Goal: Complete application form: Complete application form

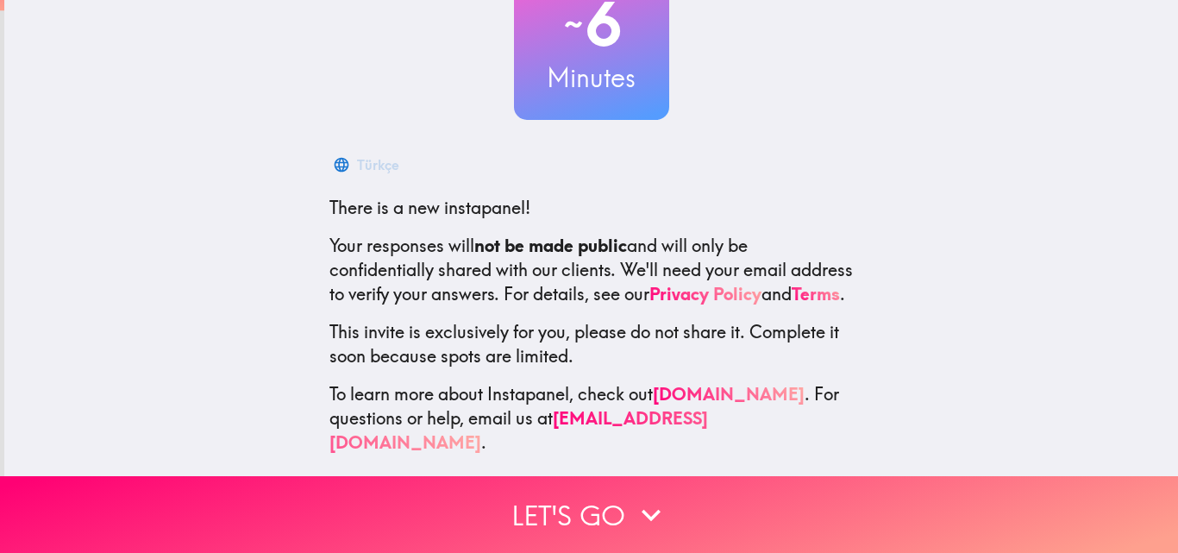
scroll to position [165, 0]
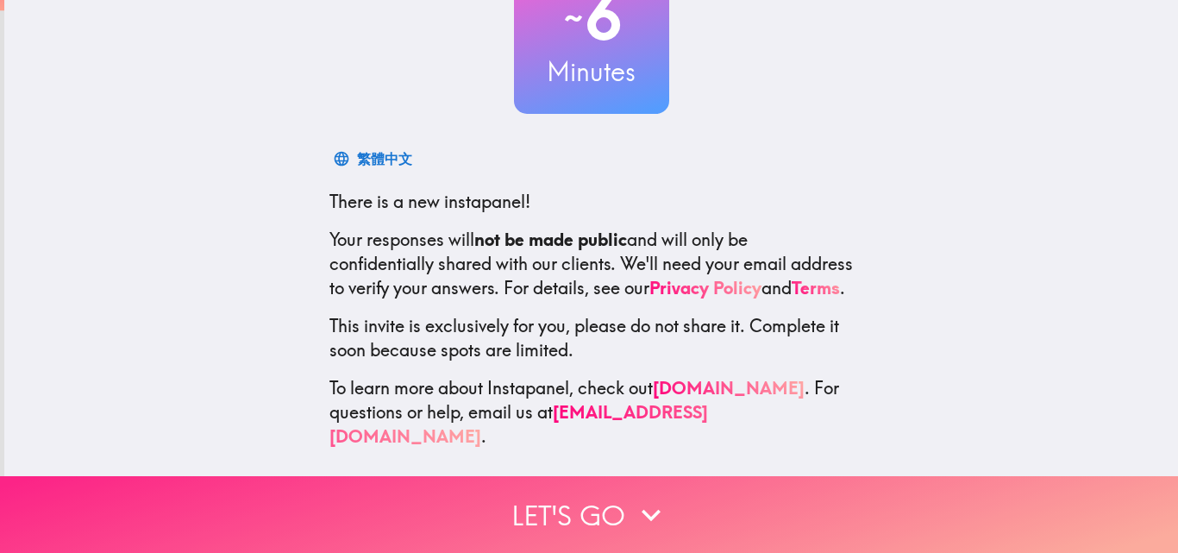
click at [753, 516] on button "Let's go" at bounding box center [589, 514] width 1178 height 77
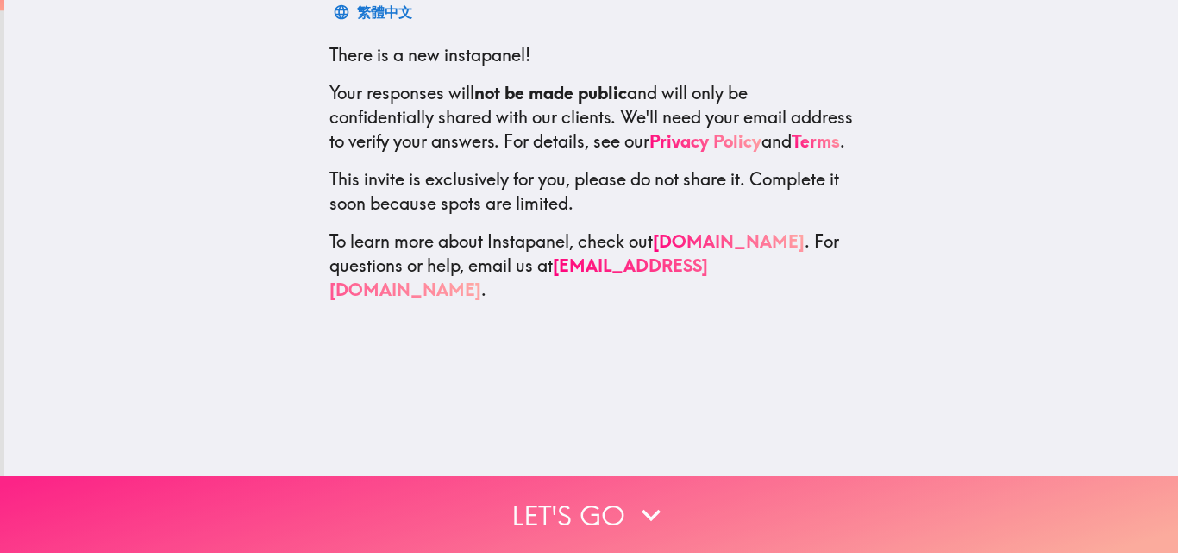
scroll to position [0, 0]
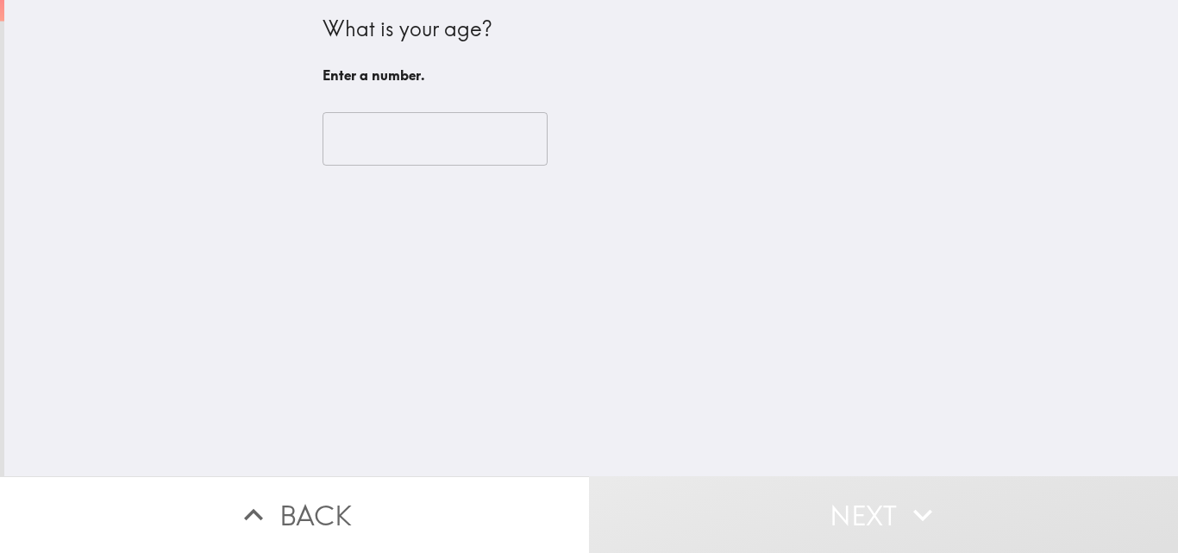
click at [418, 137] on input "number" at bounding box center [434, 138] width 225 height 53
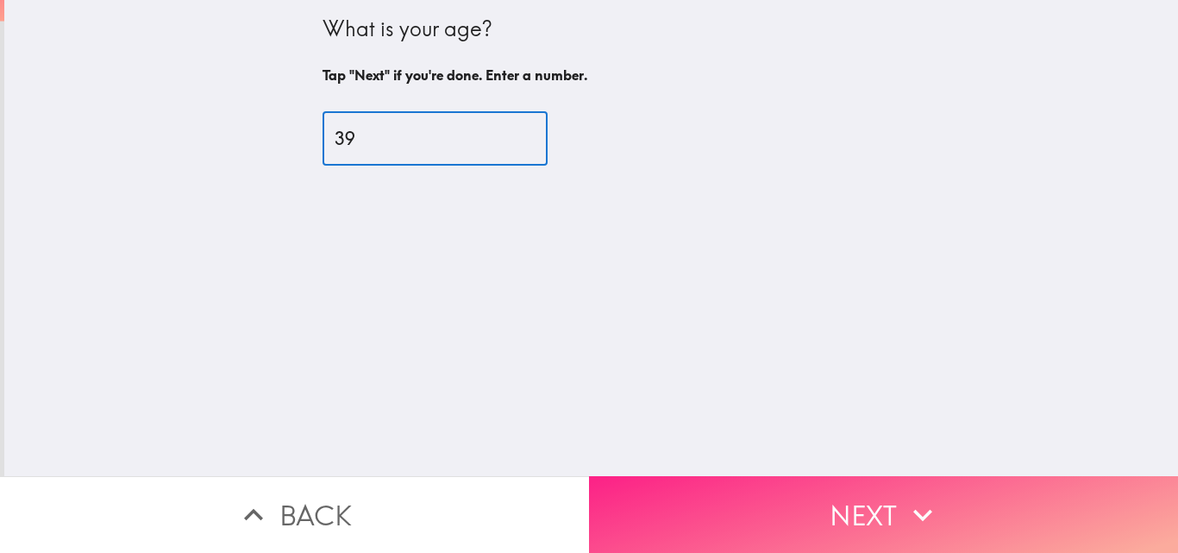
type input "39"
click at [731, 509] on button "Next" at bounding box center [883, 514] width 589 height 77
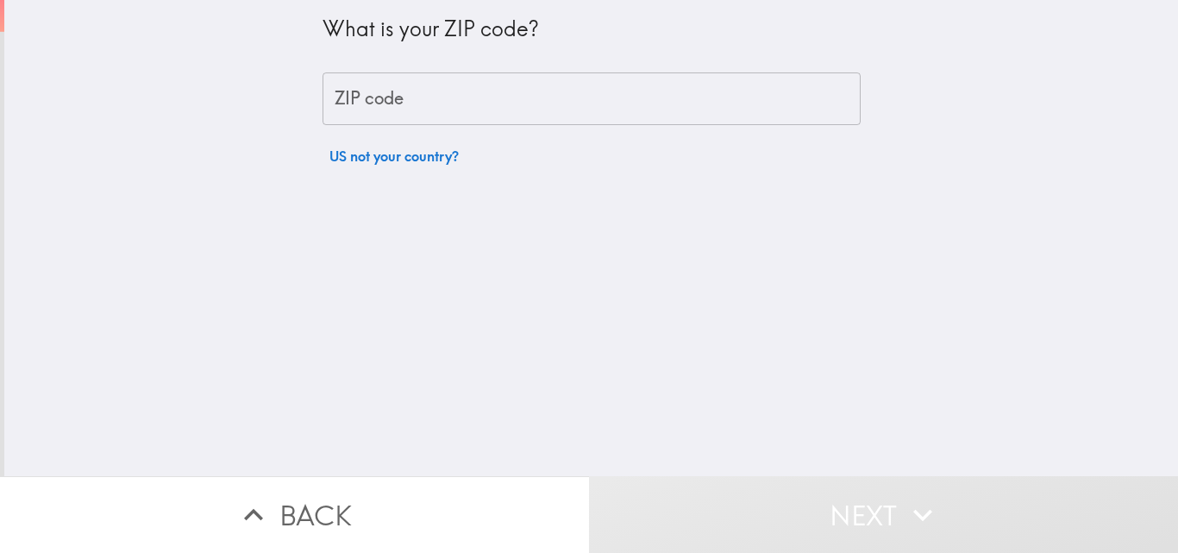
click at [465, 97] on input "ZIP code" at bounding box center [591, 98] width 538 height 53
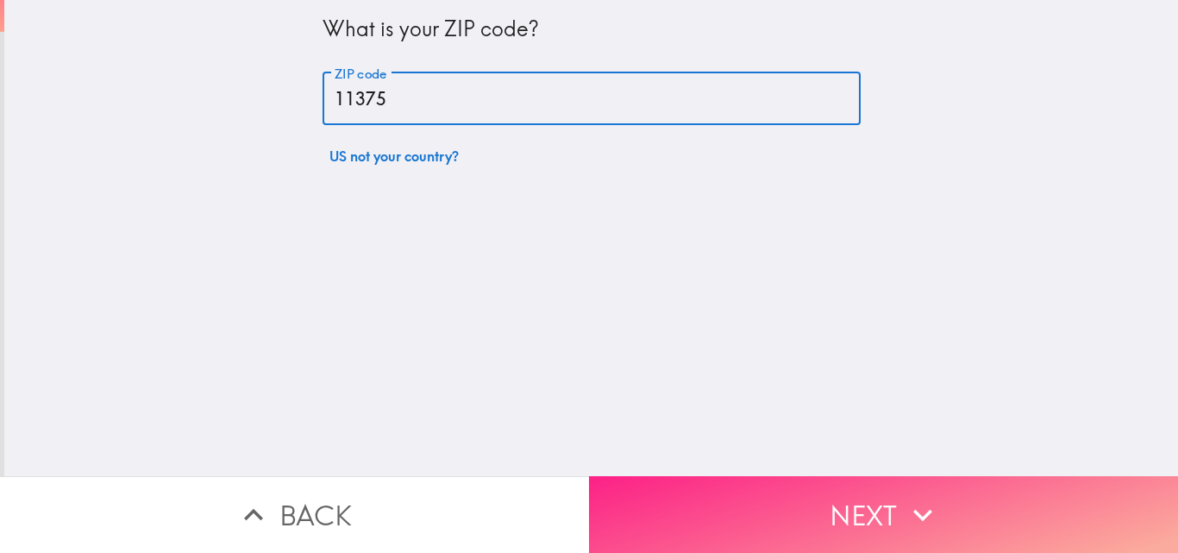
type input "11375"
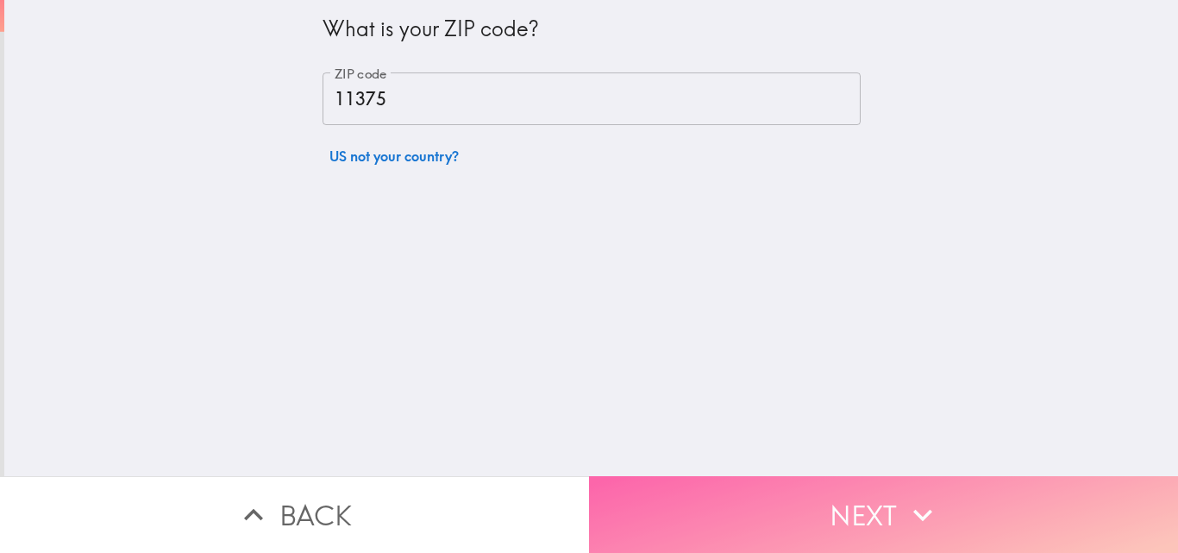
click at [693, 491] on button "Next" at bounding box center [883, 514] width 589 height 77
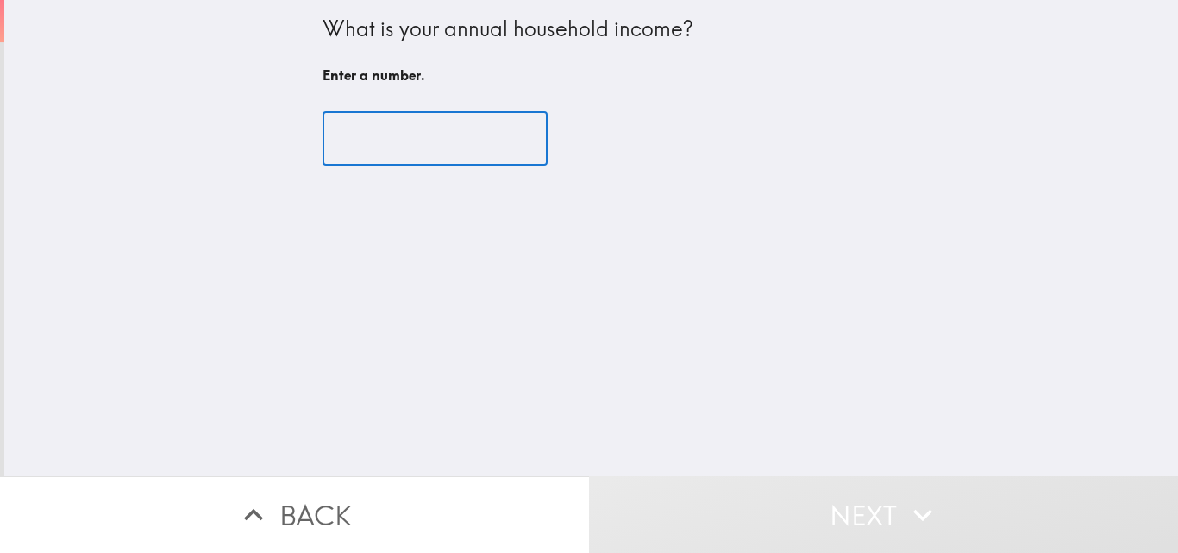
click at [412, 136] on input "number" at bounding box center [434, 138] width 225 height 53
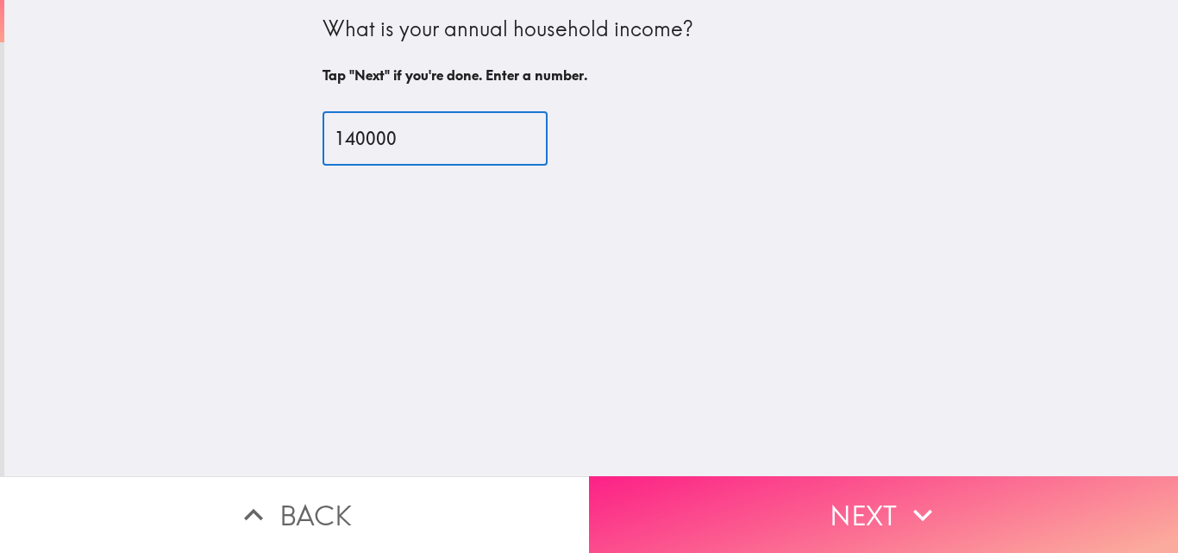
type input "140000"
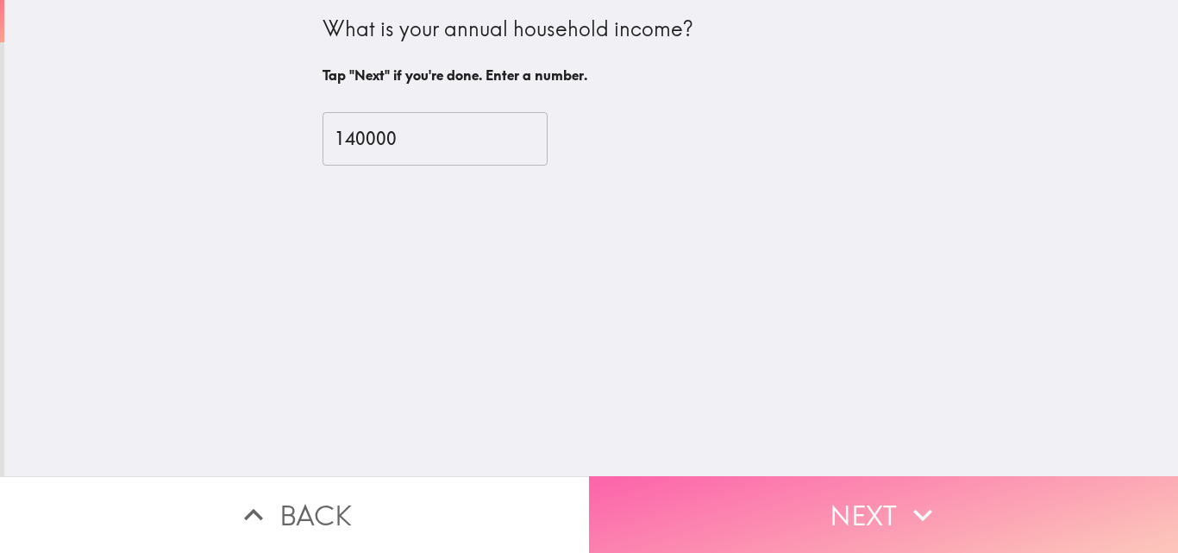
click at [699, 502] on button "Next" at bounding box center [883, 514] width 589 height 77
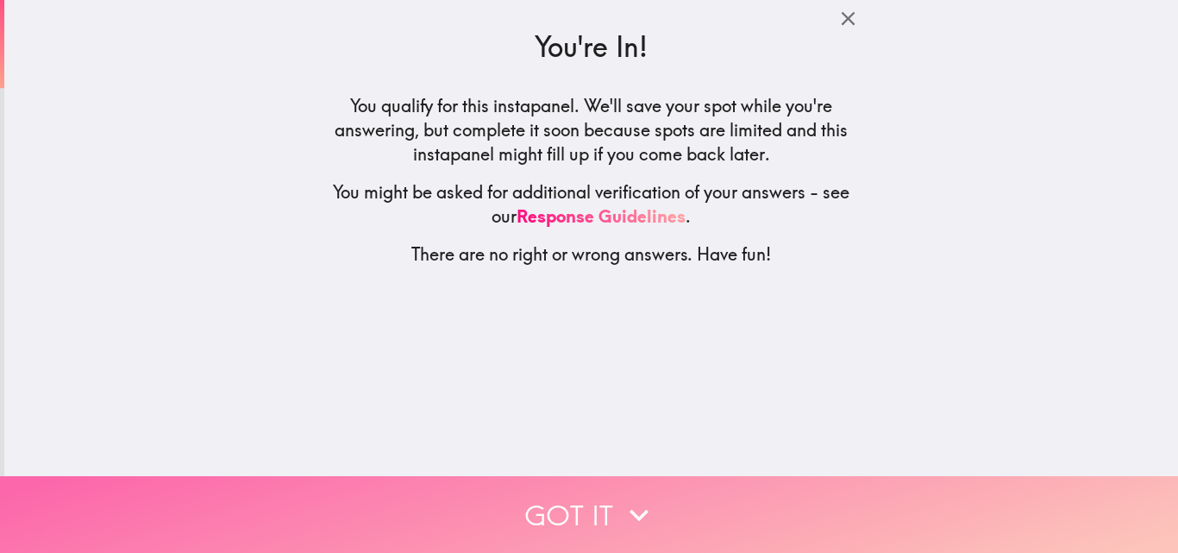
click at [690, 492] on button "Got it" at bounding box center [589, 514] width 1178 height 77
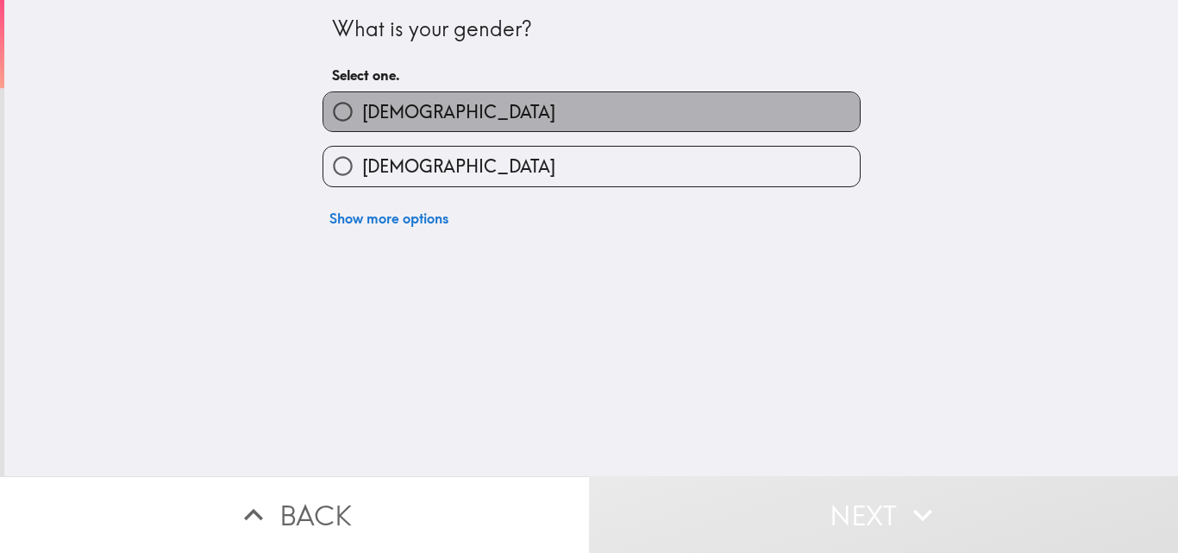
click at [438, 100] on label "[DEMOGRAPHIC_DATA]" at bounding box center [591, 111] width 536 height 39
click at [362, 100] on input "[DEMOGRAPHIC_DATA]" at bounding box center [342, 111] width 39 height 39
radio input "true"
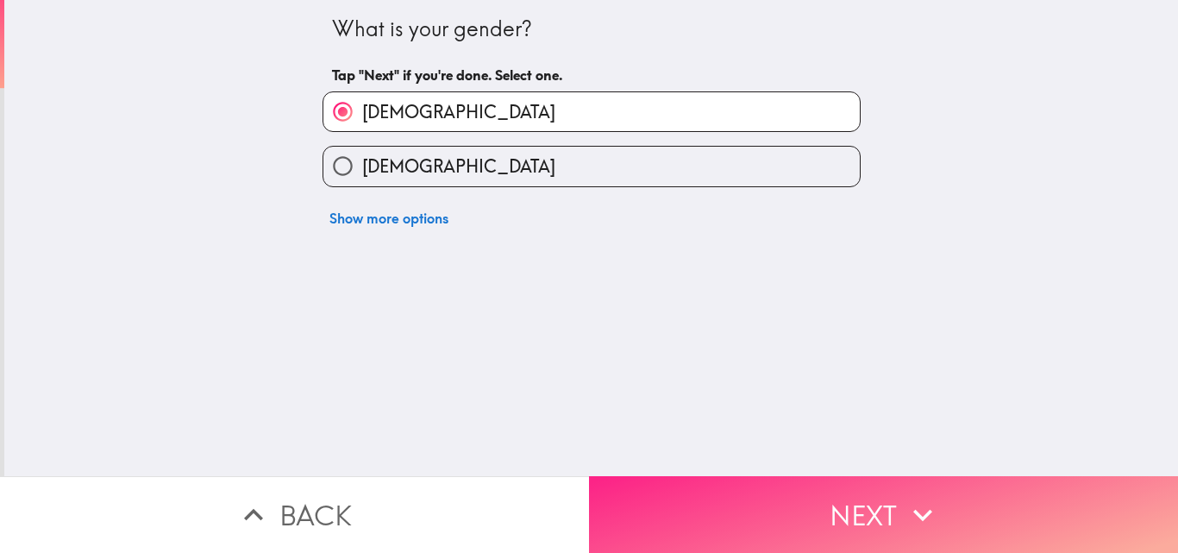
click at [797, 524] on button "Next" at bounding box center [883, 514] width 589 height 77
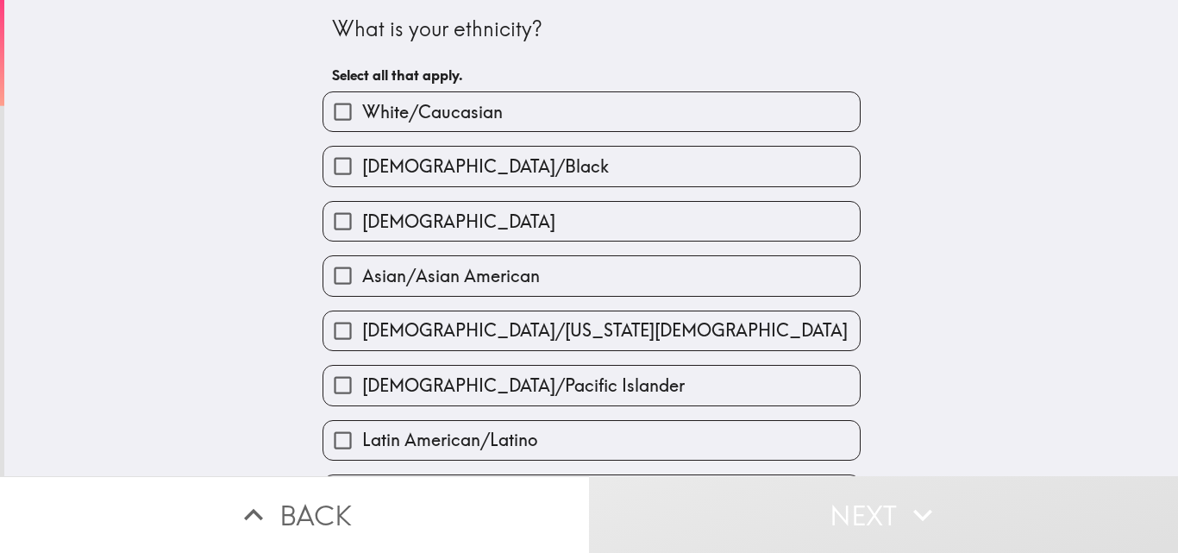
click at [468, 116] on span "White/Caucasian" at bounding box center [432, 112] width 141 height 24
click at [362, 116] on input "White/Caucasian" at bounding box center [342, 111] width 39 height 39
checkbox input "true"
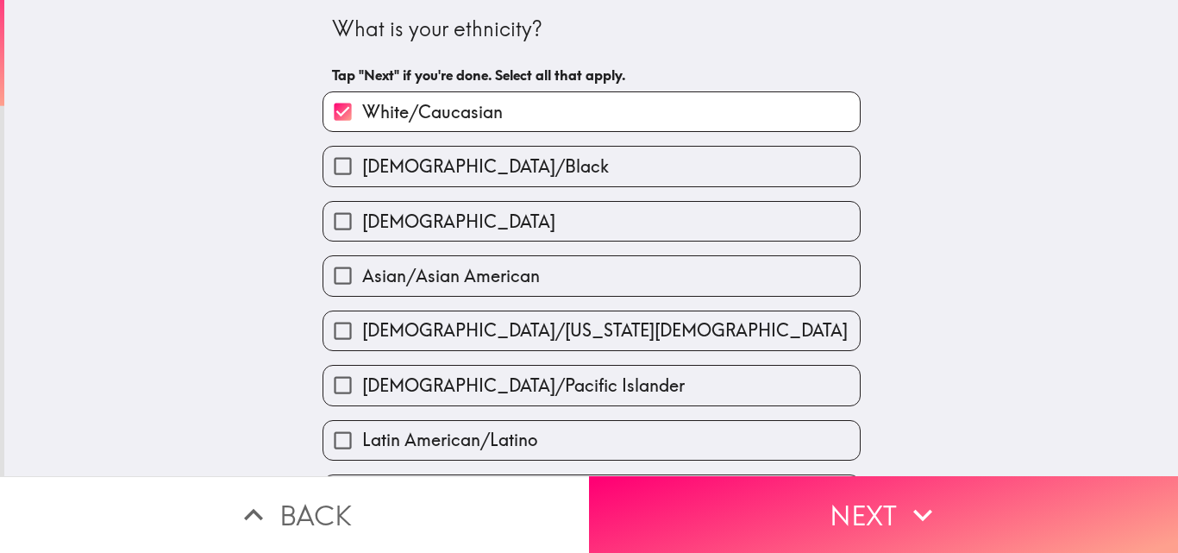
click at [450, 223] on label "[DEMOGRAPHIC_DATA]" at bounding box center [591, 221] width 536 height 39
click at [362, 223] on input "[DEMOGRAPHIC_DATA]" at bounding box center [342, 221] width 39 height 39
checkbox input "true"
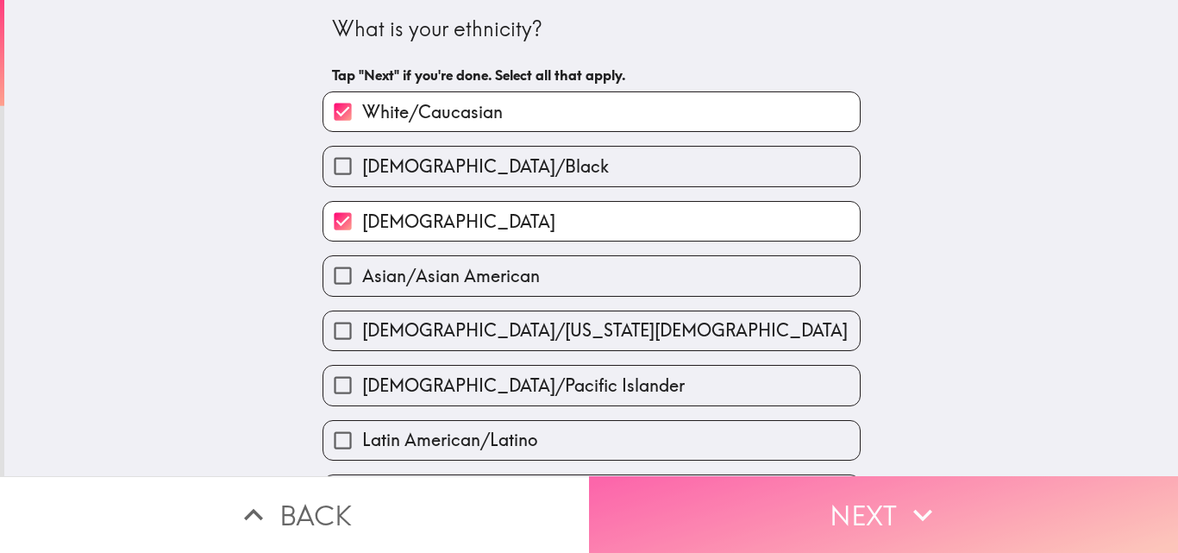
click at [714, 497] on button "Next" at bounding box center [883, 514] width 589 height 77
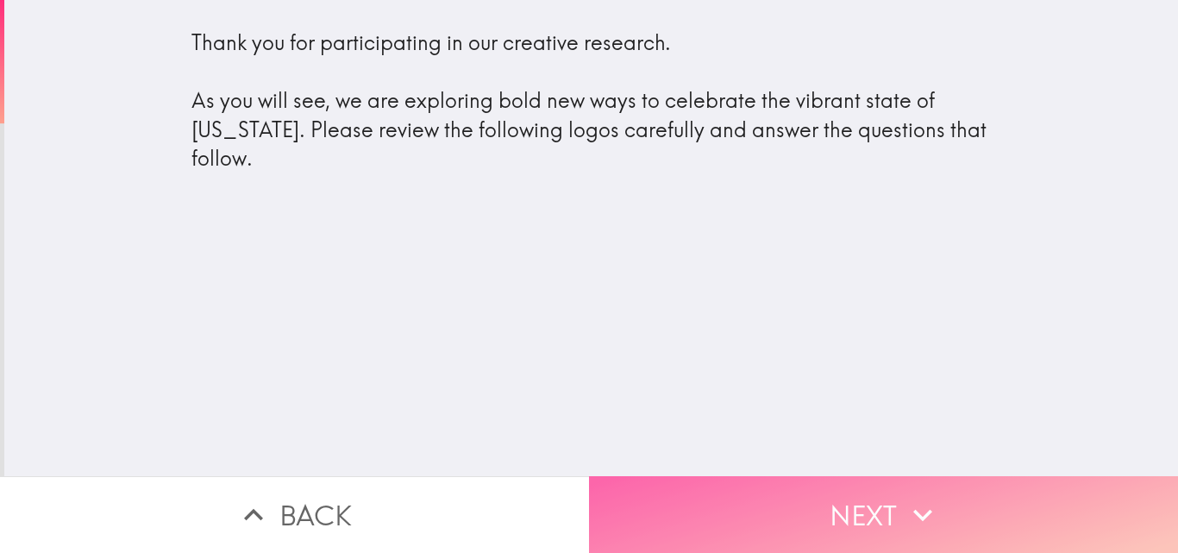
click at [756, 497] on button "Next" at bounding box center [883, 514] width 589 height 77
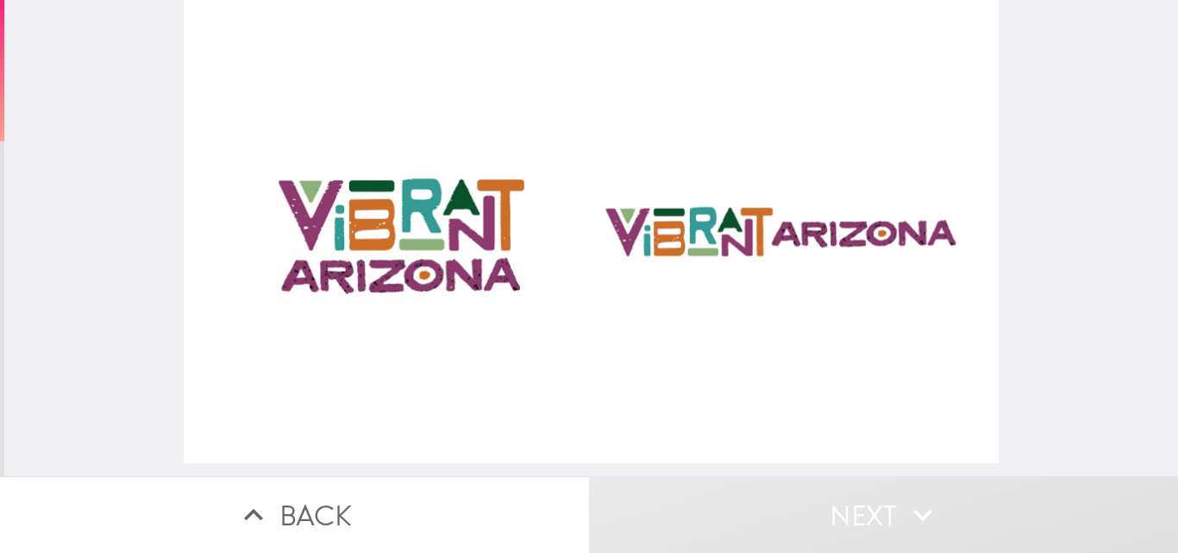
scroll to position [0, 7]
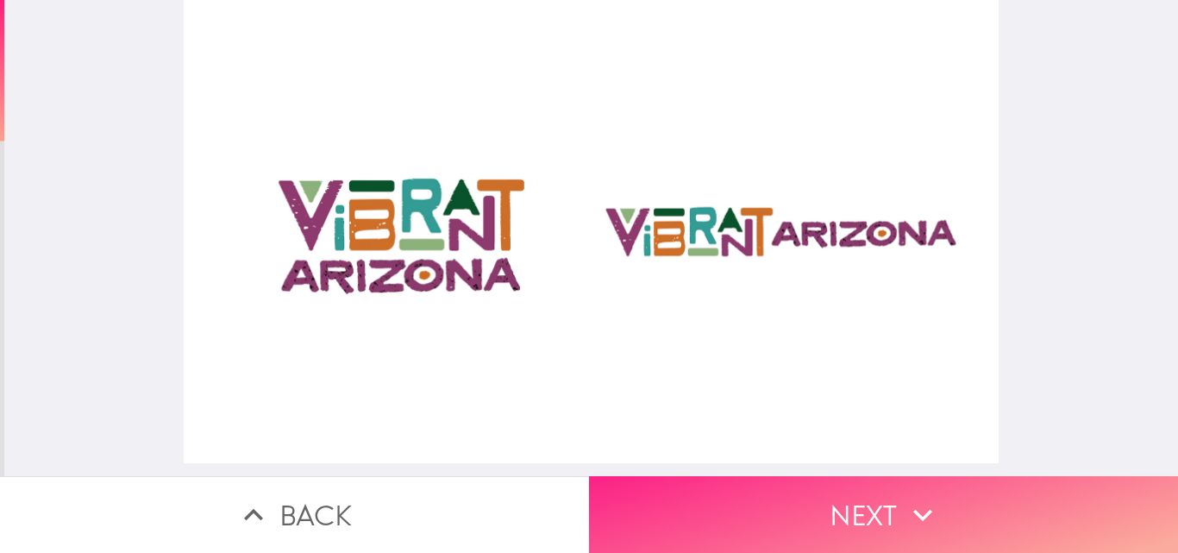
click at [832, 494] on button "Next" at bounding box center [883, 514] width 589 height 77
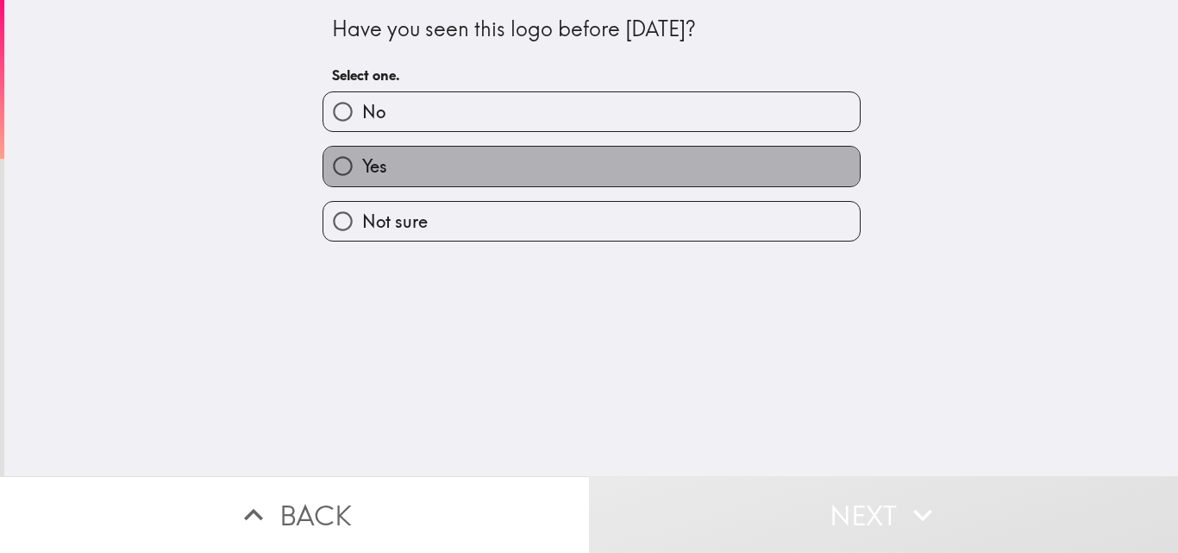
click at [471, 172] on label "Yes" at bounding box center [591, 166] width 536 height 39
click at [362, 172] on input "Yes" at bounding box center [342, 166] width 39 height 39
radio input "true"
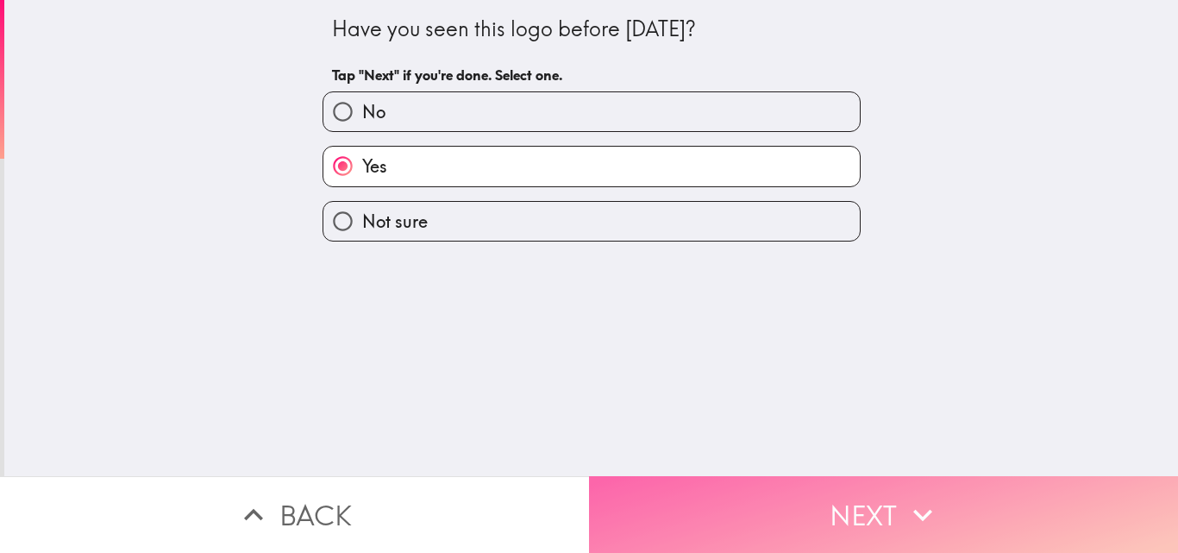
click at [876, 522] on button "Next" at bounding box center [883, 514] width 589 height 77
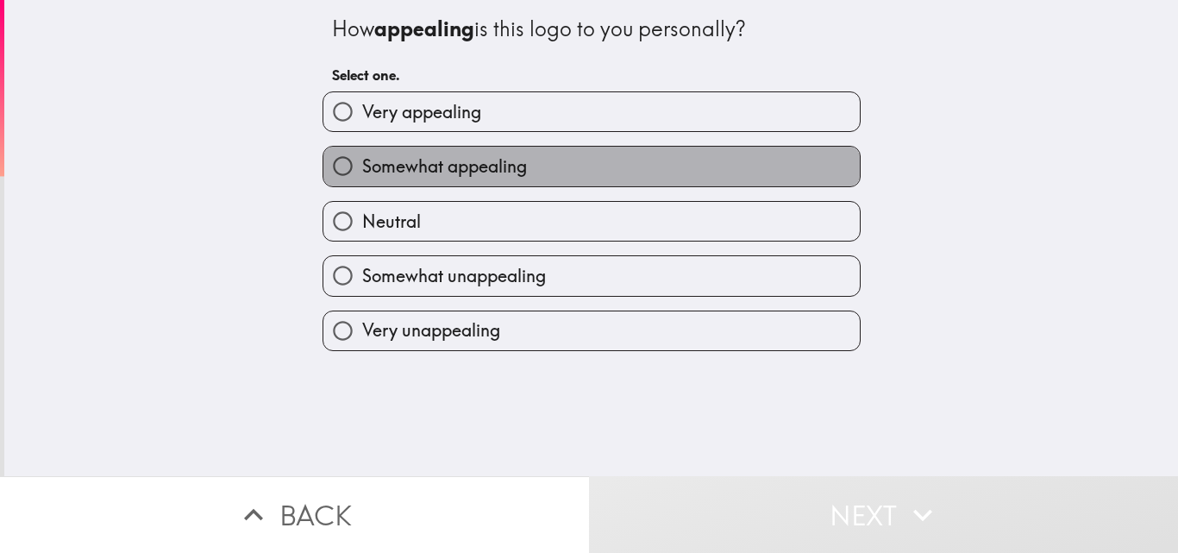
click at [378, 165] on span "Somewhat appealing" at bounding box center [444, 166] width 165 height 24
click at [362, 165] on input "Somewhat appealing" at bounding box center [342, 166] width 39 height 39
radio input "true"
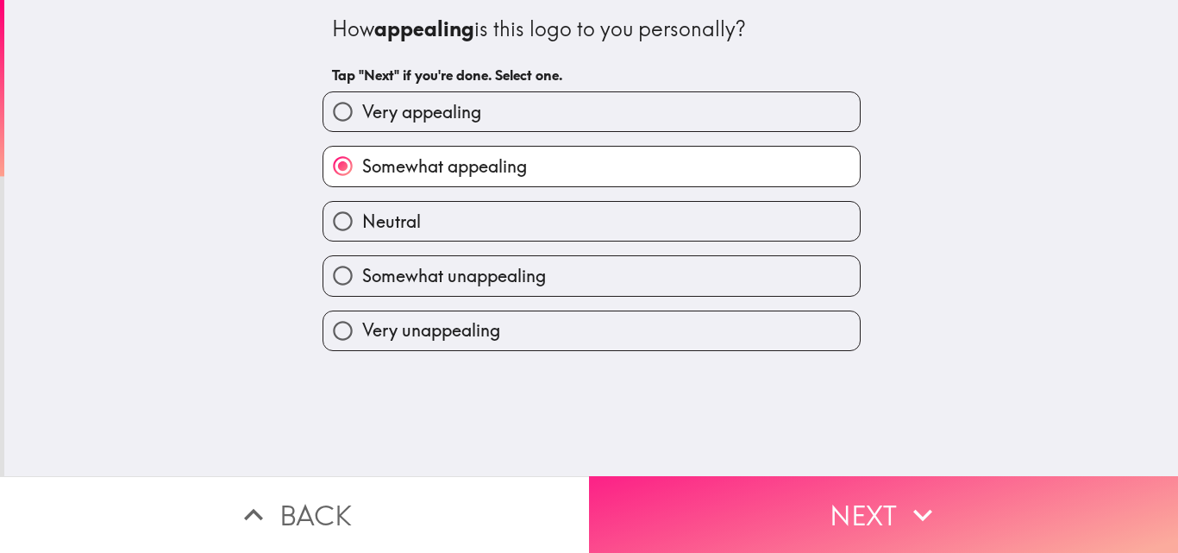
click at [784, 484] on button "Next" at bounding box center [883, 514] width 589 height 77
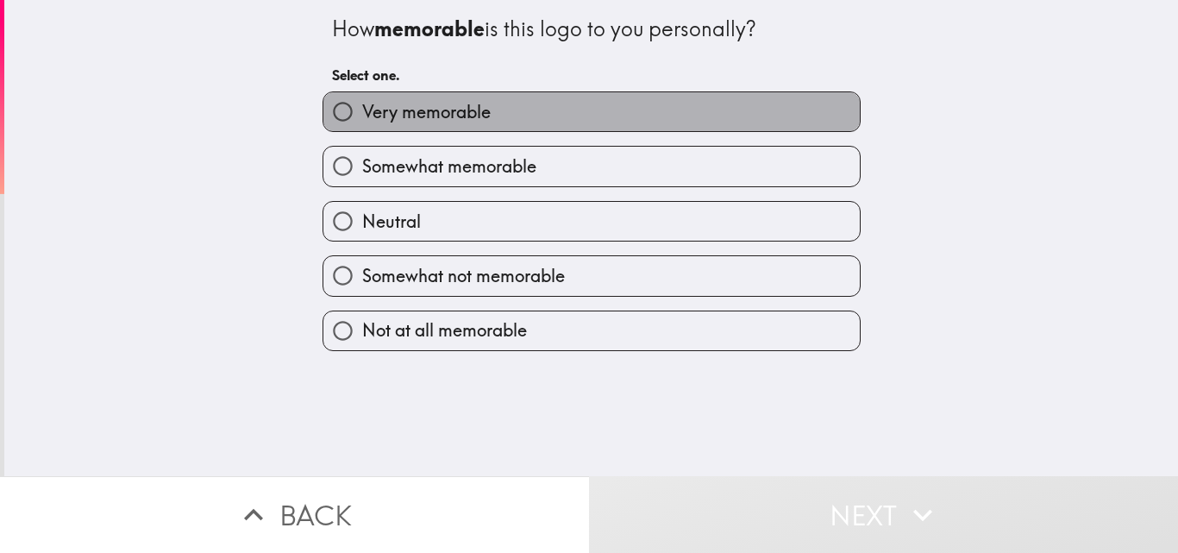
click at [435, 116] on span "Very memorable" at bounding box center [426, 112] width 128 height 24
click at [362, 116] on input "Very memorable" at bounding box center [342, 111] width 39 height 39
radio input "true"
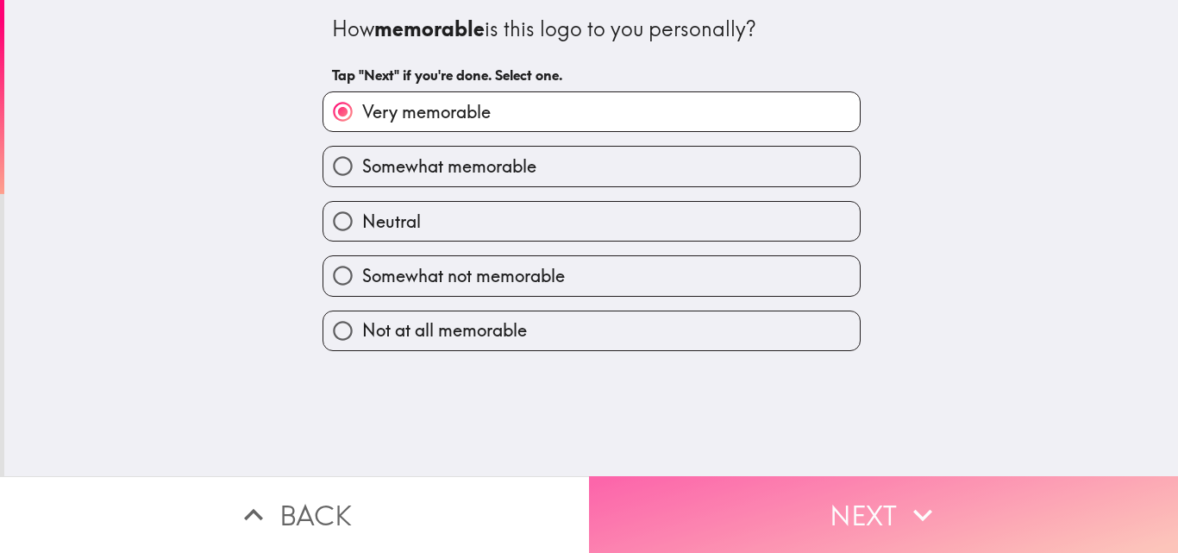
click at [748, 487] on button "Next" at bounding box center [883, 514] width 589 height 77
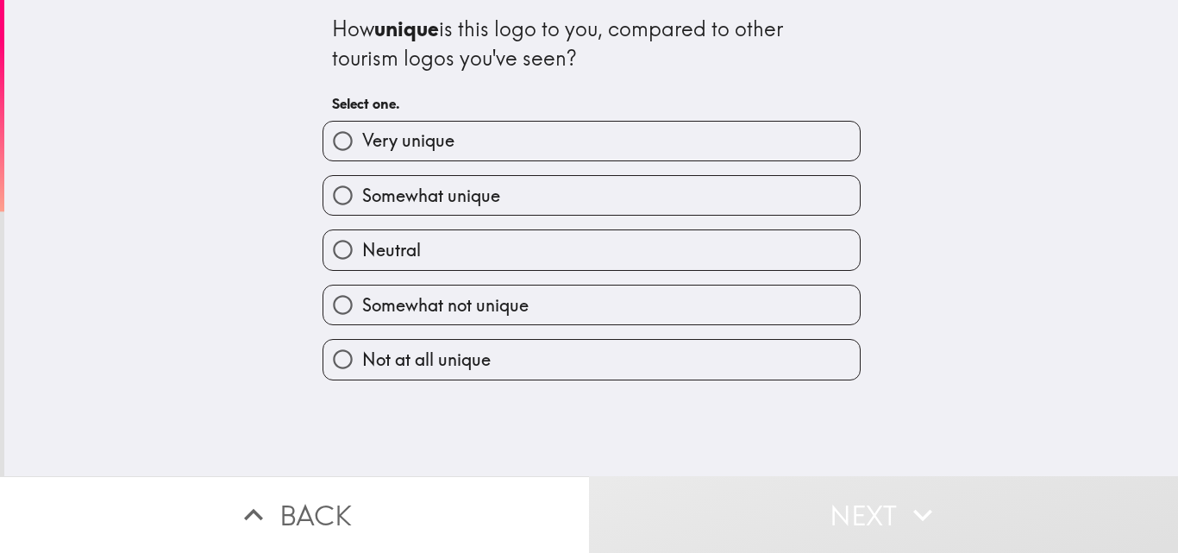
click at [377, 203] on span "Somewhat unique" at bounding box center [431, 196] width 138 height 24
click at [362, 203] on input "Somewhat unique" at bounding box center [342, 195] width 39 height 39
radio input "true"
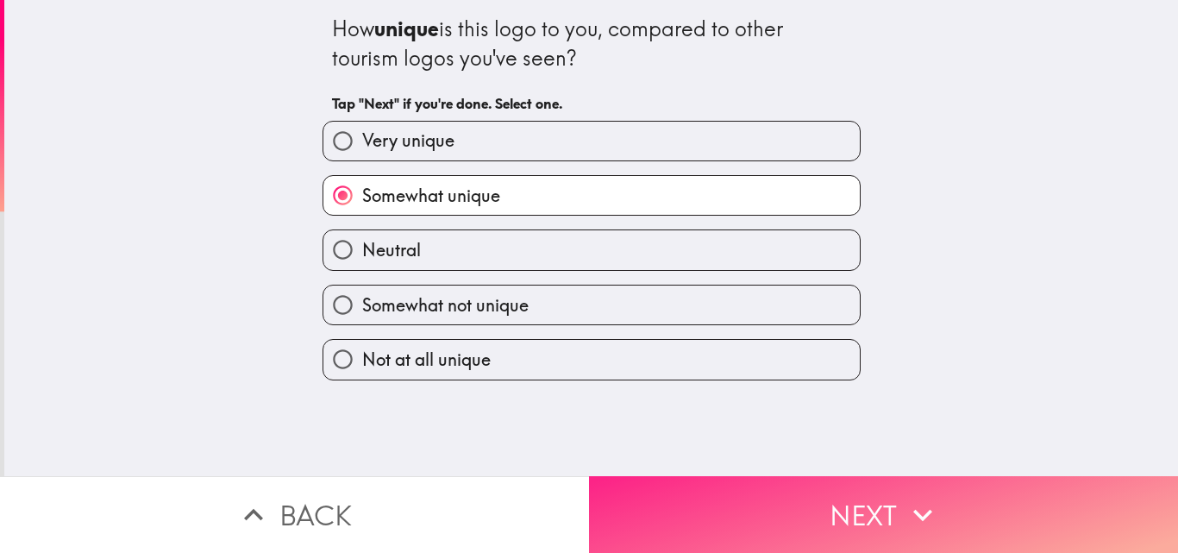
click at [762, 478] on button "Next" at bounding box center [883, 514] width 589 height 77
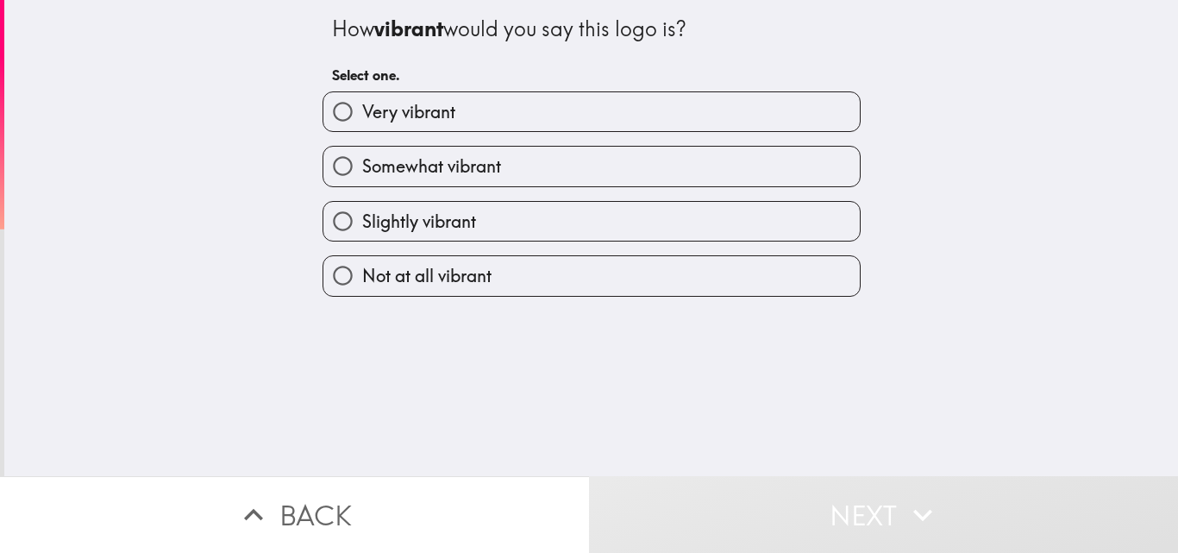
click at [397, 111] on span "Very vibrant" at bounding box center [408, 112] width 93 height 24
click at [362, 111] on input "Very vibrant" at bounding box center [342, 111] width 39 height 39
radio input "true"
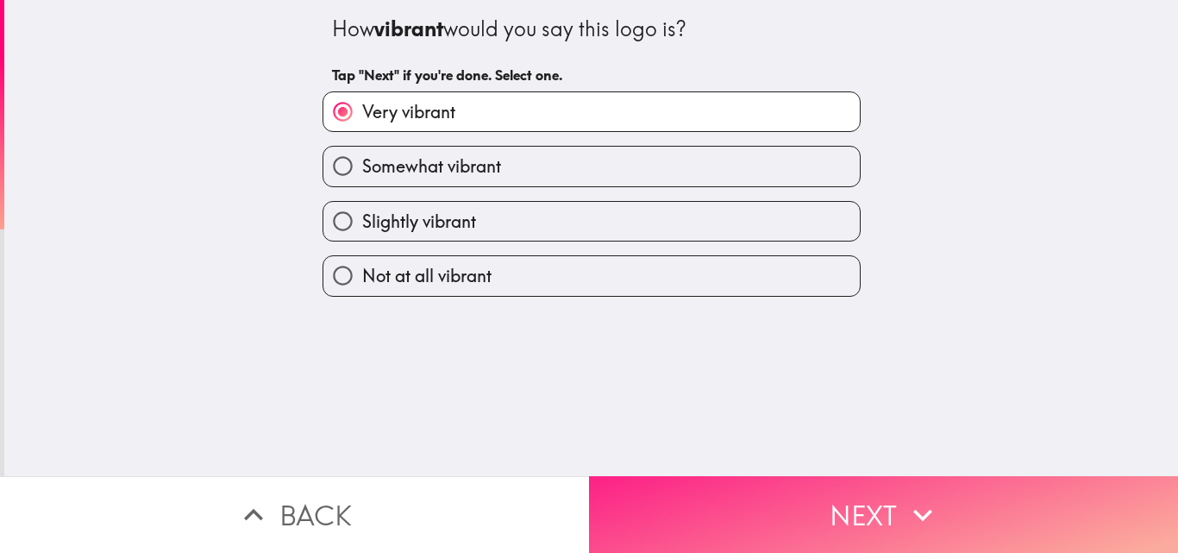
click at [722, 522] on button "Next" at bounding box center [883, 514] width 589 height 77
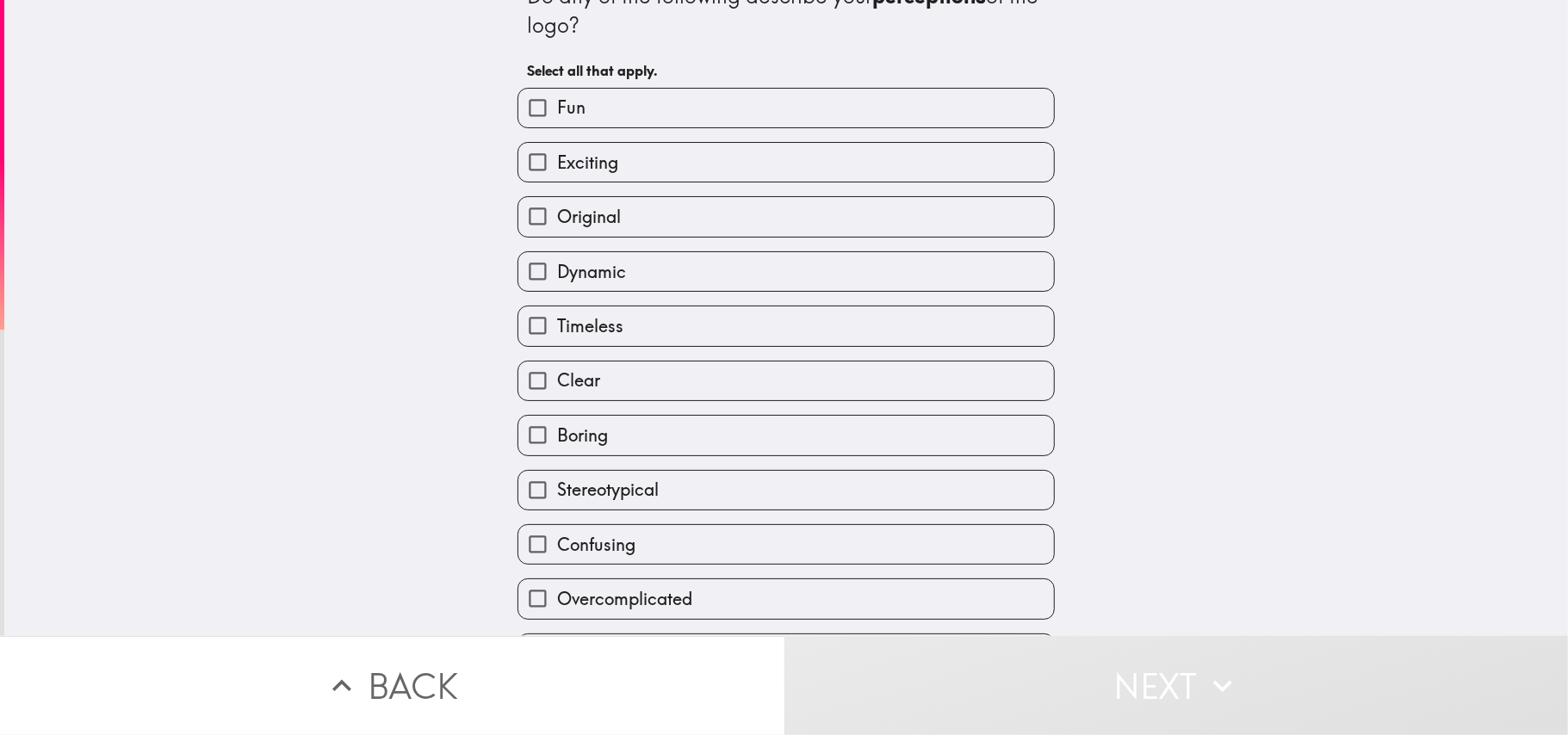
scroll to position [31, 0]
click at [551, 66] on h6 "Select all that apply." at bounding box center [786, 72] width 518 height 19
click at [568, 156] on span "Exciting" at bounding box center [587, 165] width 61 height 24
click at [557, 156] on input "Exciting" at bounding box center [537, 164] width 39 height 39
checkbox input "true"
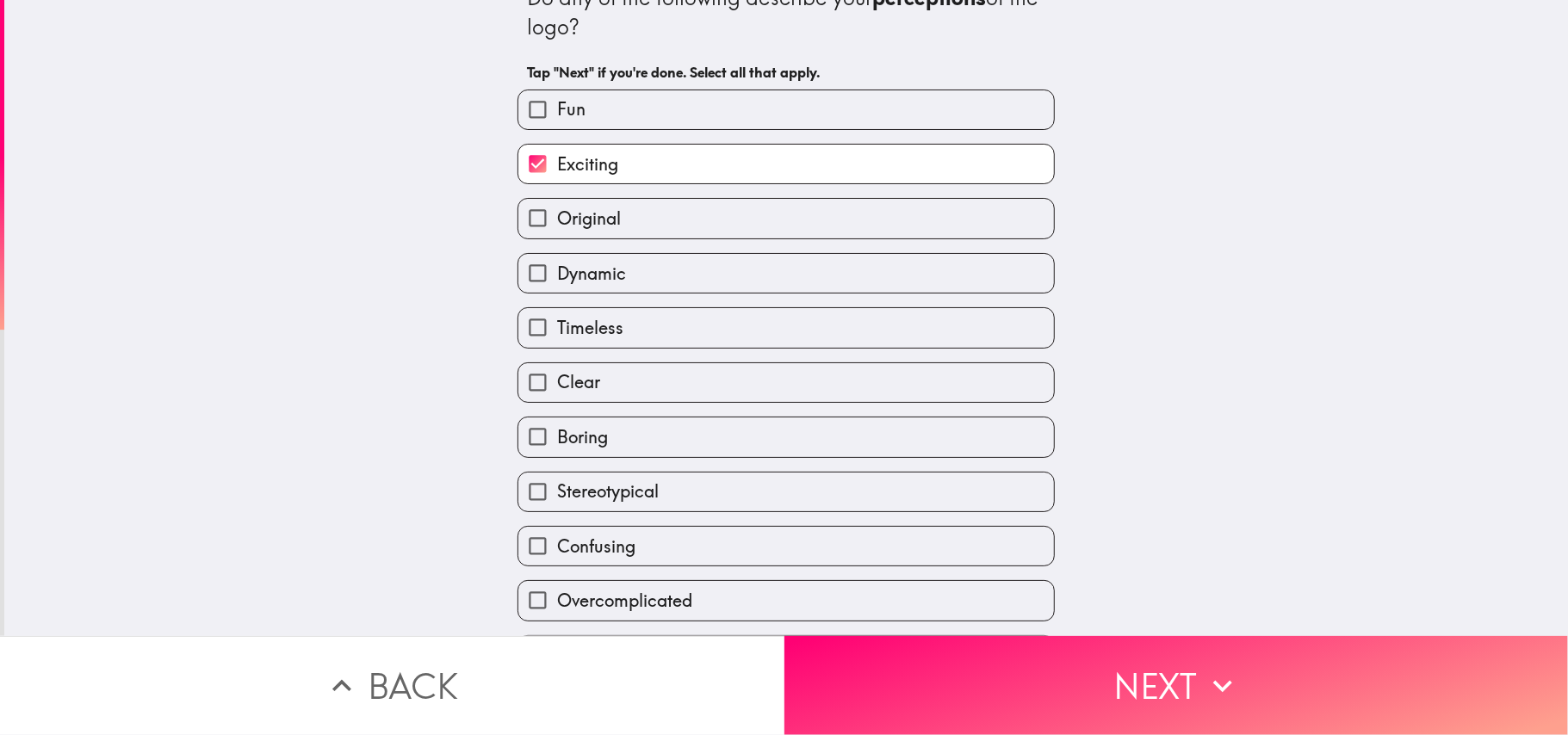
click at [573, 222] on span "Original" at bounding box center [589, 219] width 64 height 24
click at [557, 222] on input "Original" at bounding box center [537, 218] width 39 height 39
checkbox input "true"
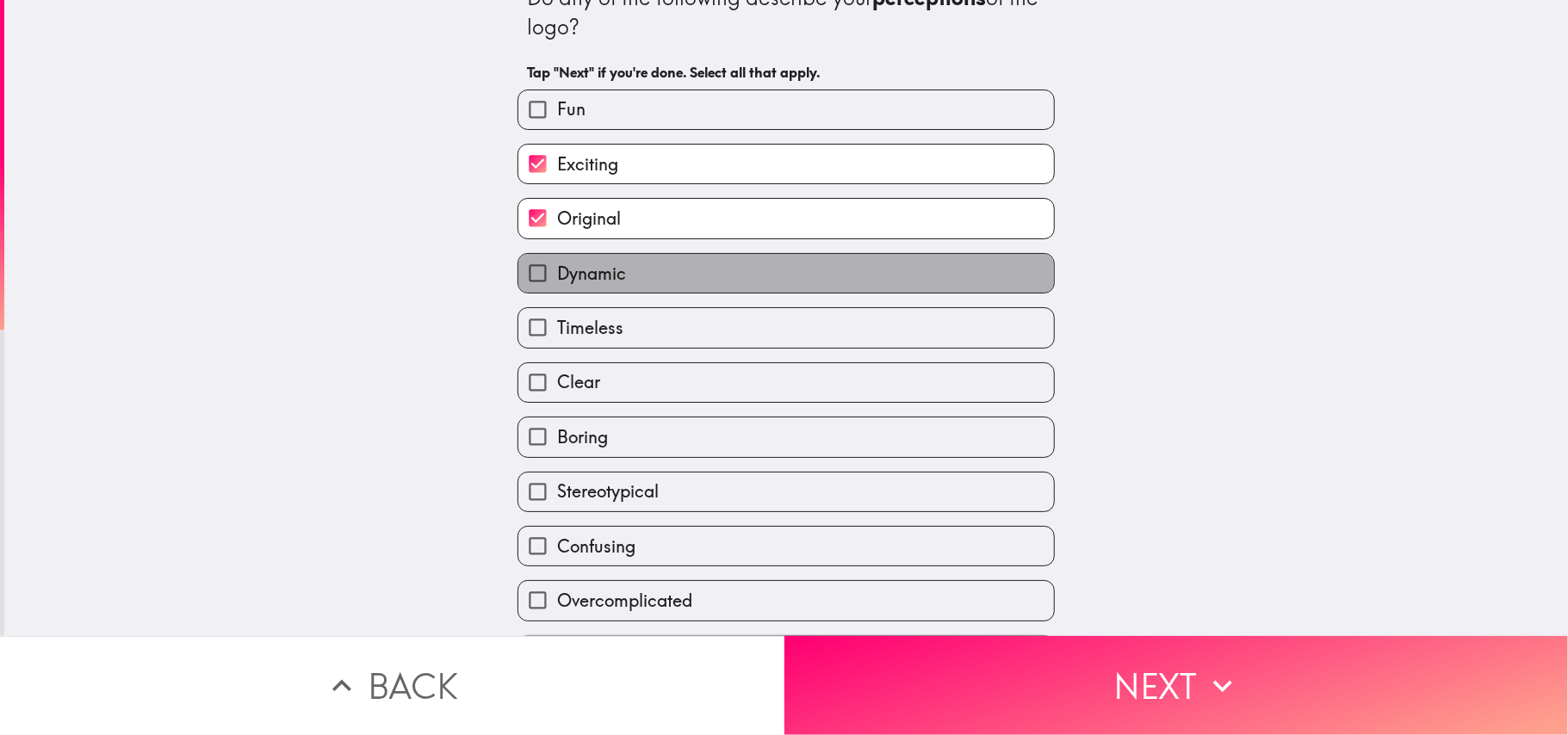
click at [573, 279] on span "Dynamic" at bounding box center [591, 274] width 69 height 24
click at [557, 279] on input "Dynamic" at bounding box center [537, 273] width 39 height 39
checkbox input "true"
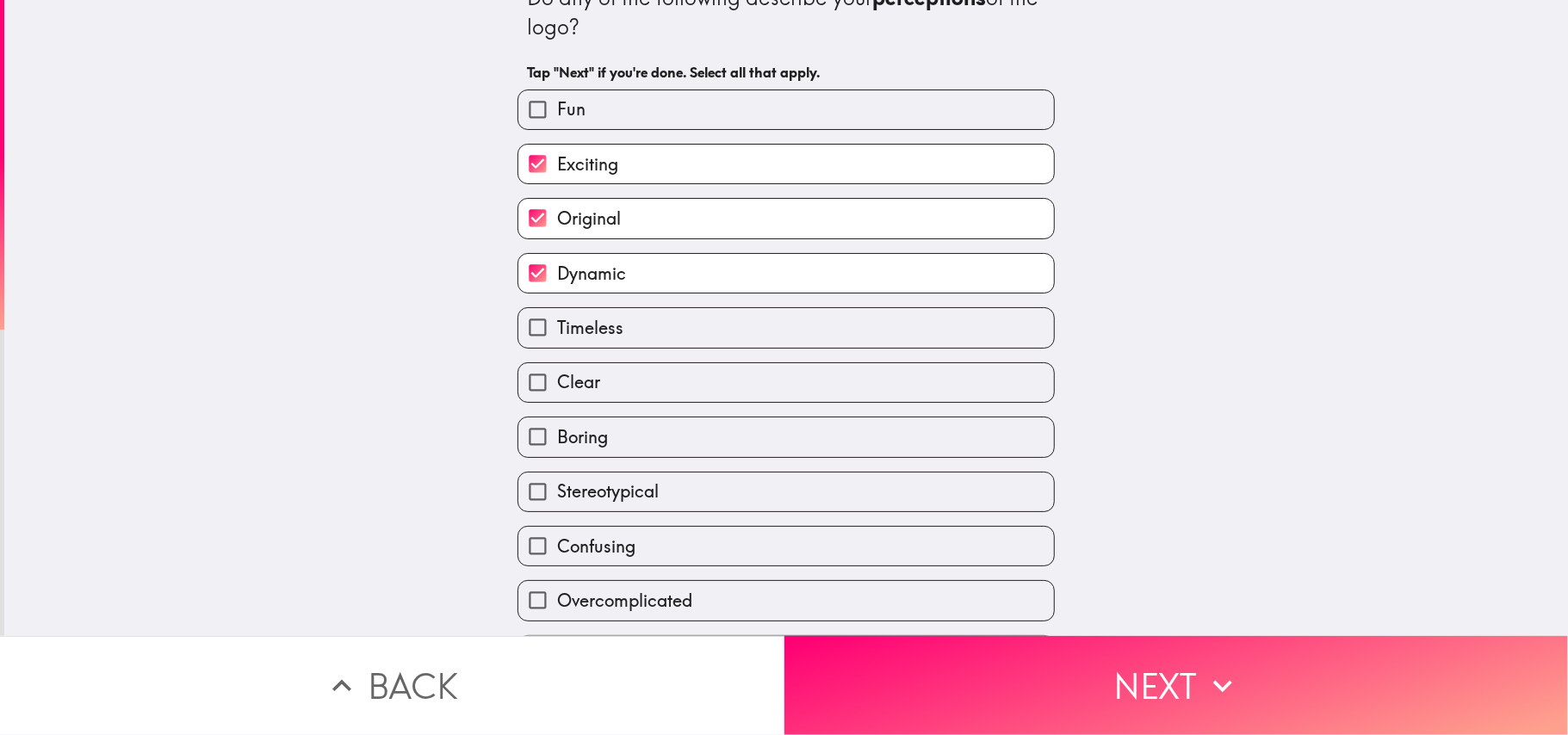
click at [565, 108] on label "Fun" at bounding box center [786, 110] width 535 height 39
click at [557, 108] on input "Fun" at bounding box center [537, 110] width 39 height 39
checkbox input "true"
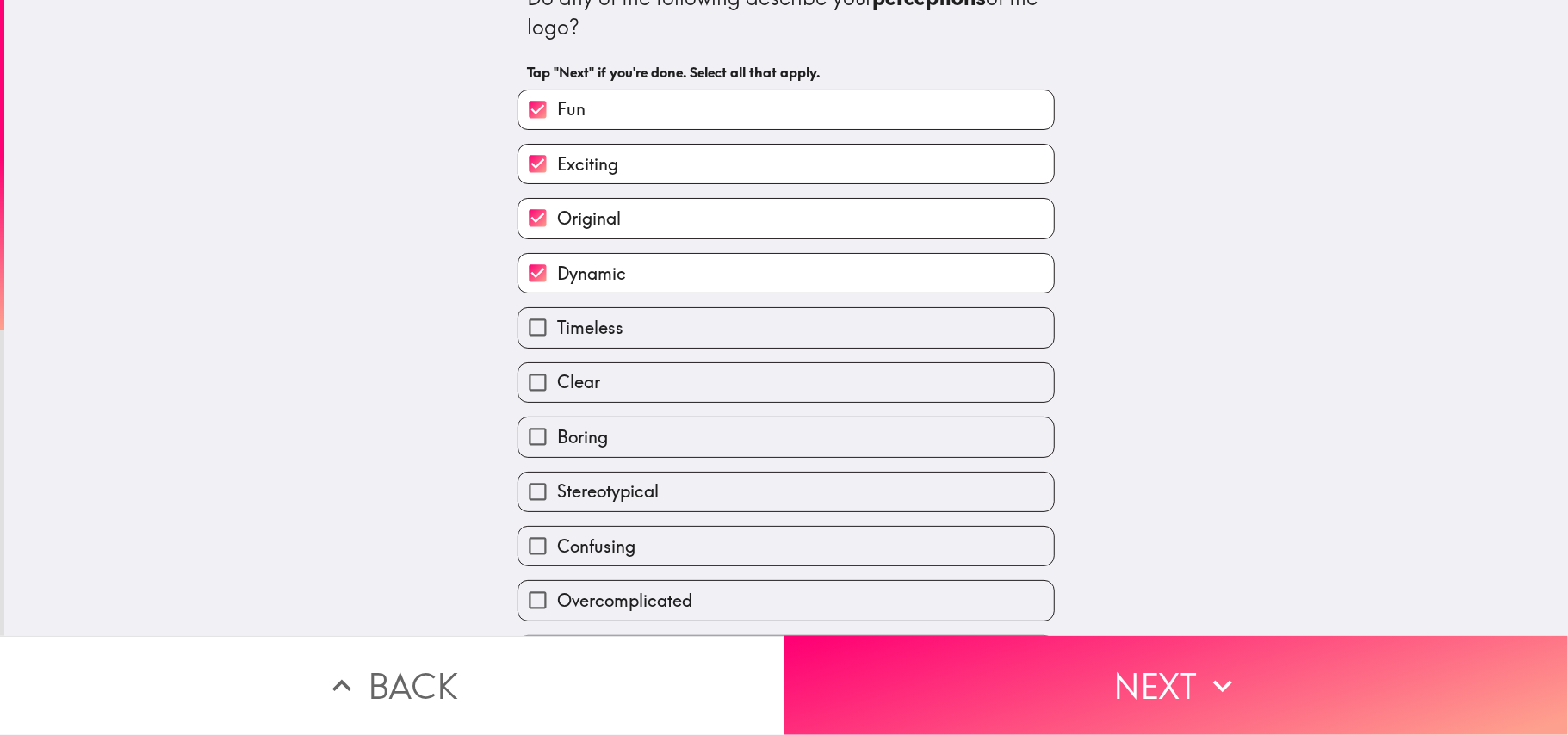
click at [562, 390] on span "Clear" at bounding box center [578, 382] width 43 height 24
click at [557, 390] on input "Clear" at bounding box center [537, 382] width 39 height 39
checkbox input "true"
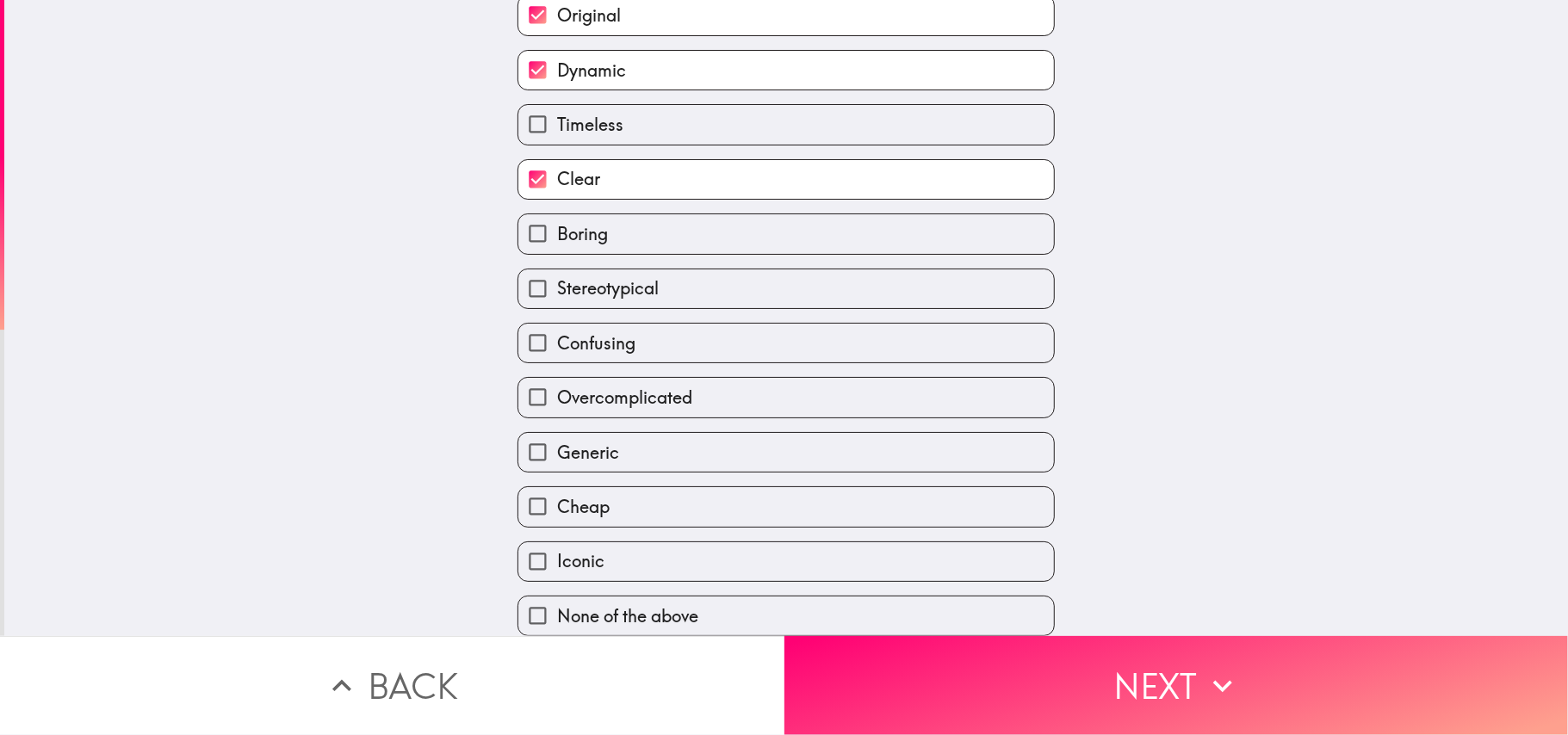
scroll to position [259, 0]
click at [518, 549] on input "Iconic" at bounding box center [537, 561] width 39 height 39
checkbox input "true"
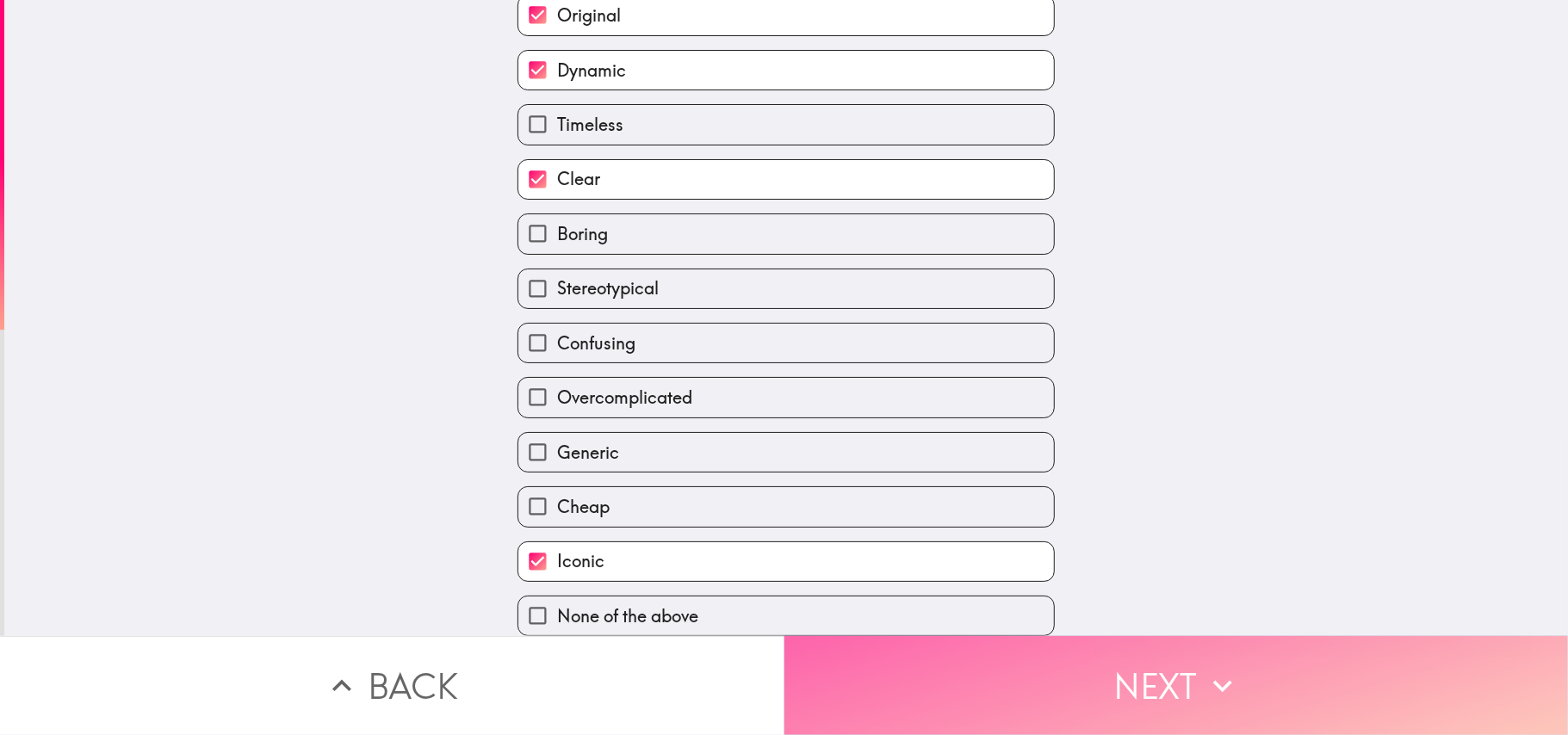
click at [1092, 551] on button "Next" at bounding box center [1176, 685] width 784 height 99
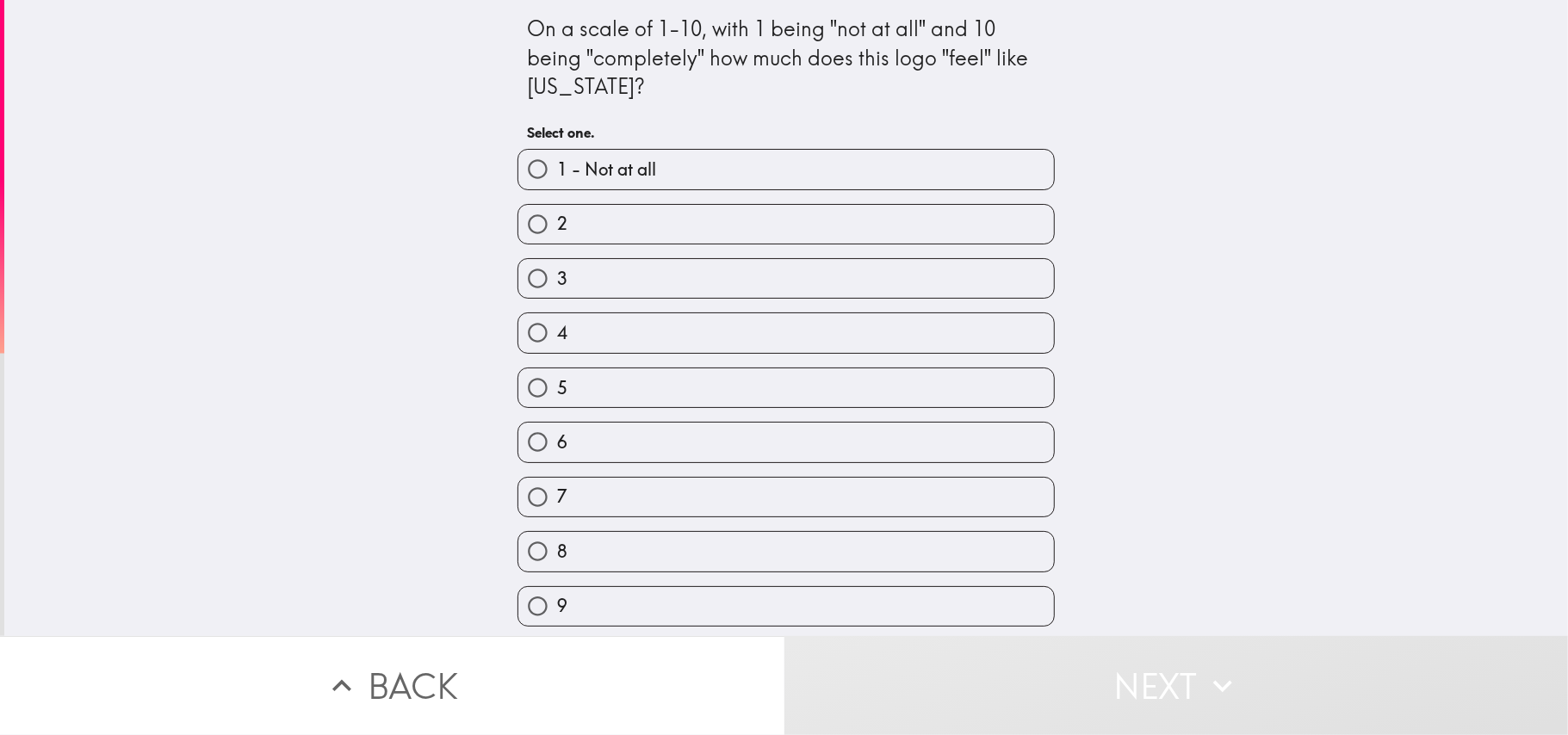
click at [607, 548] on label "8" at bounding box center [786, 551] width 535 height 39
click at [557, 548] on input "8" at bounding box center [537, 551] width 39 height 39
radio input "true"
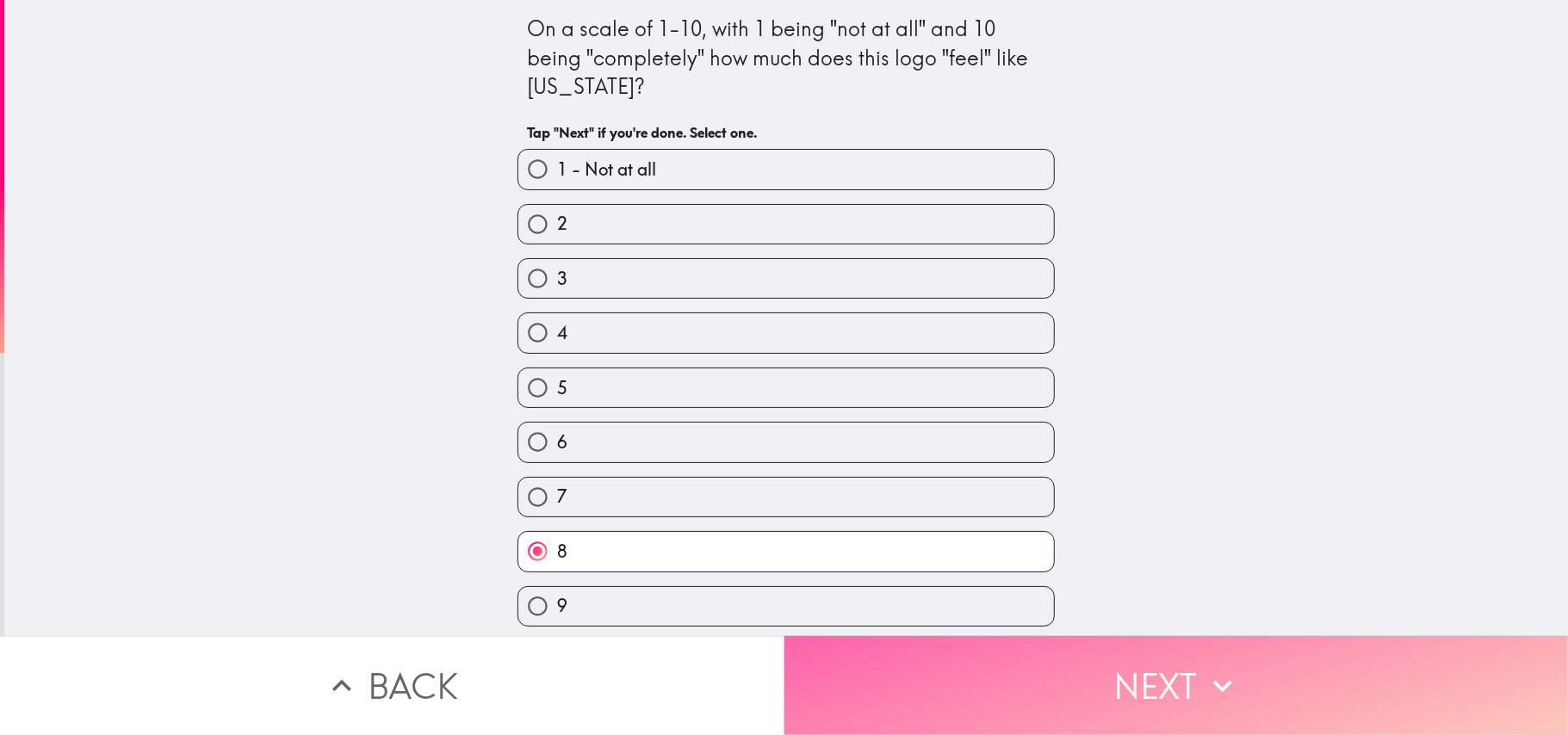
click at [1069, 551] on button "Next" at bounding box center [1176, 685] width 784 height 99
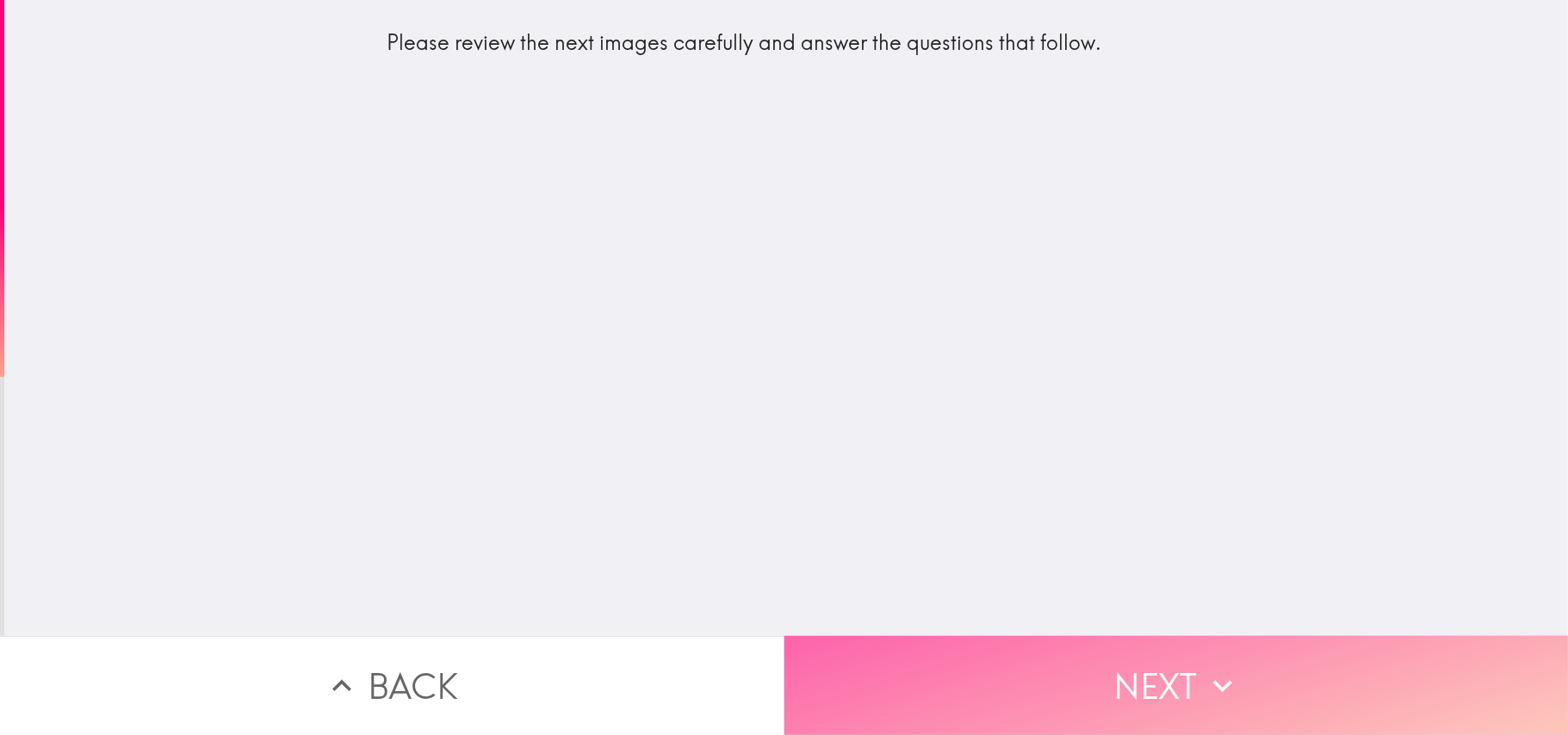
click at [1071, 551] on button "Next" at bounding box center [1176, 685] width 784 height 99
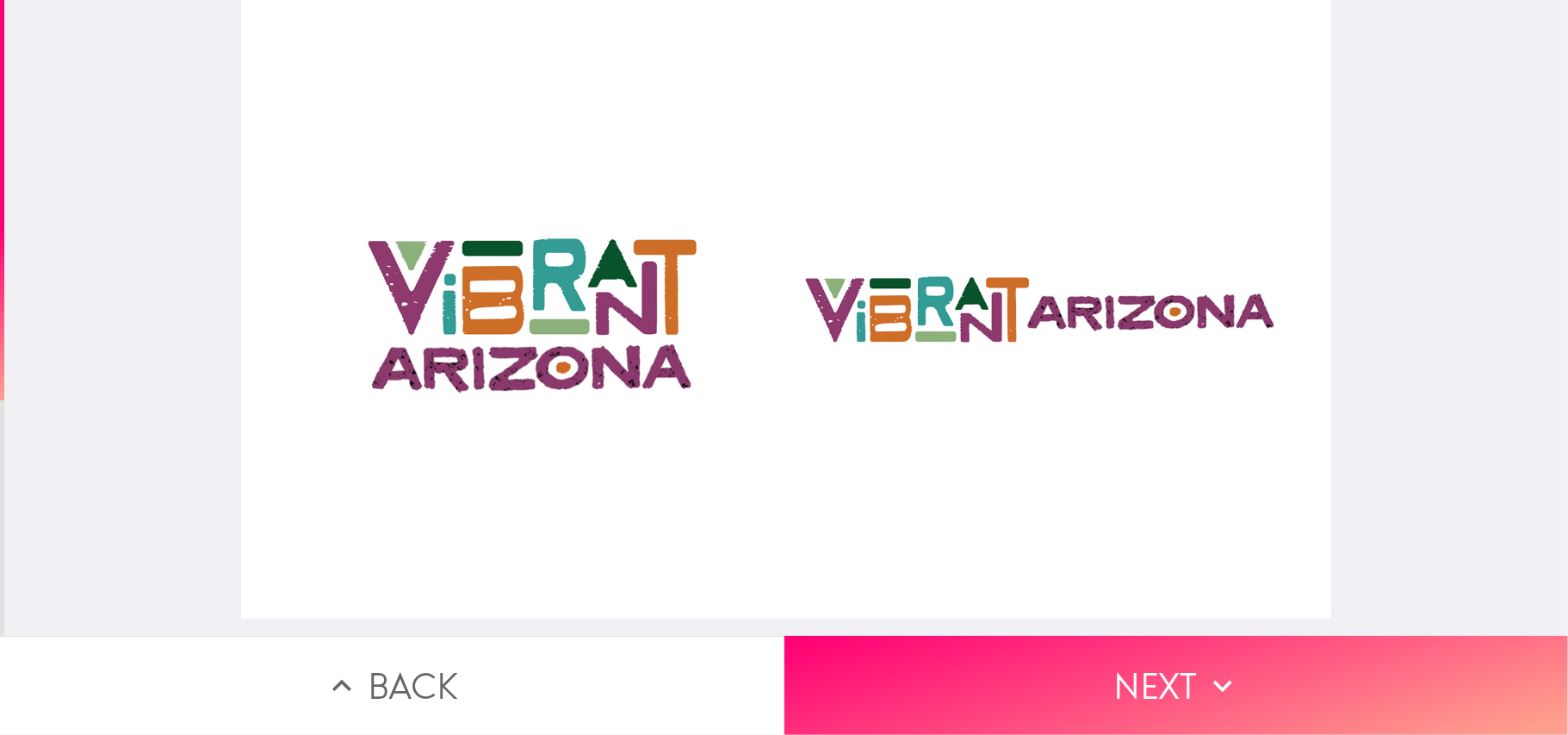
click at [335, 159] on div at bounding box center [785, 310] width 1090 height 619
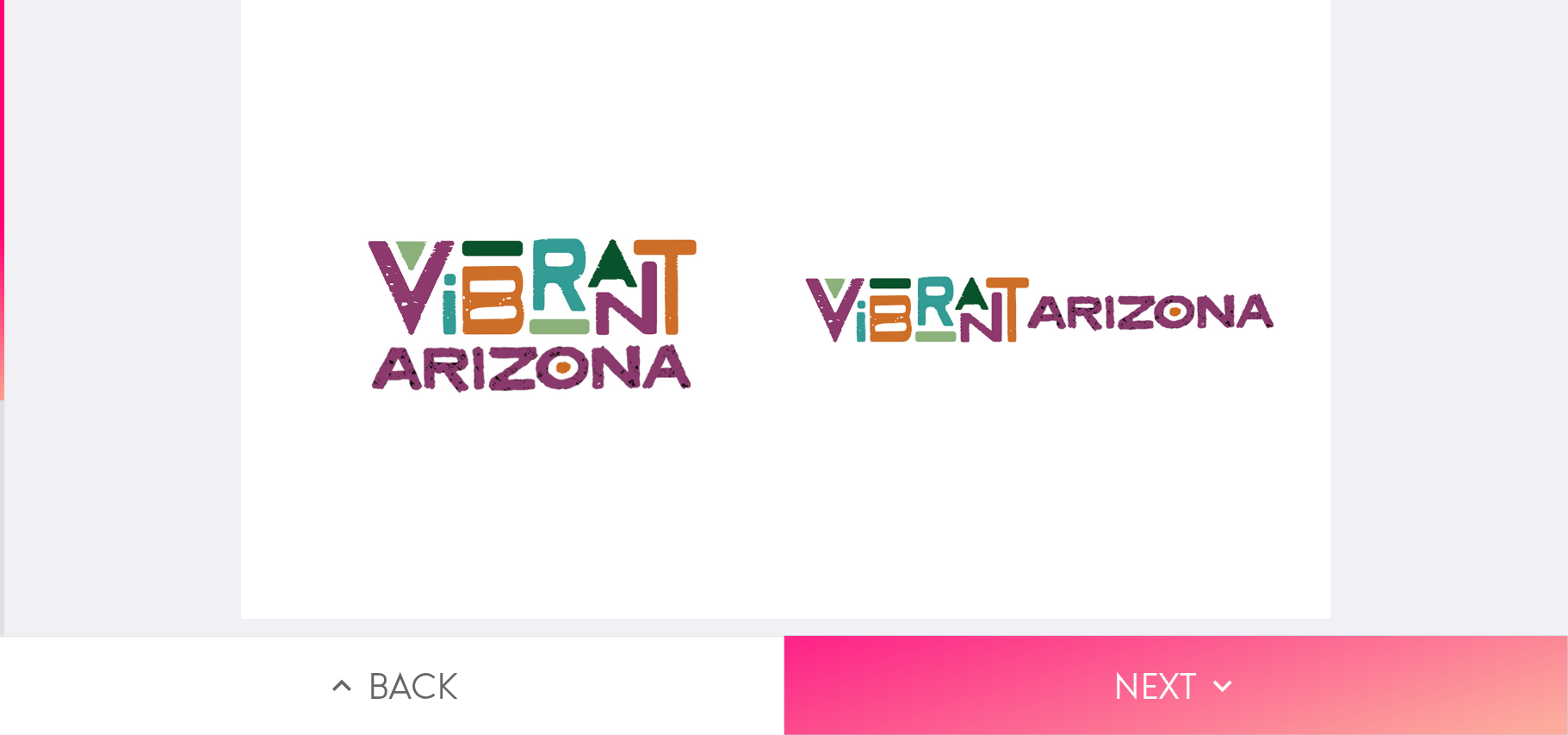
click at [1169, 551] on button "Next" at bounding box center [1176, 685] width 784 height 99
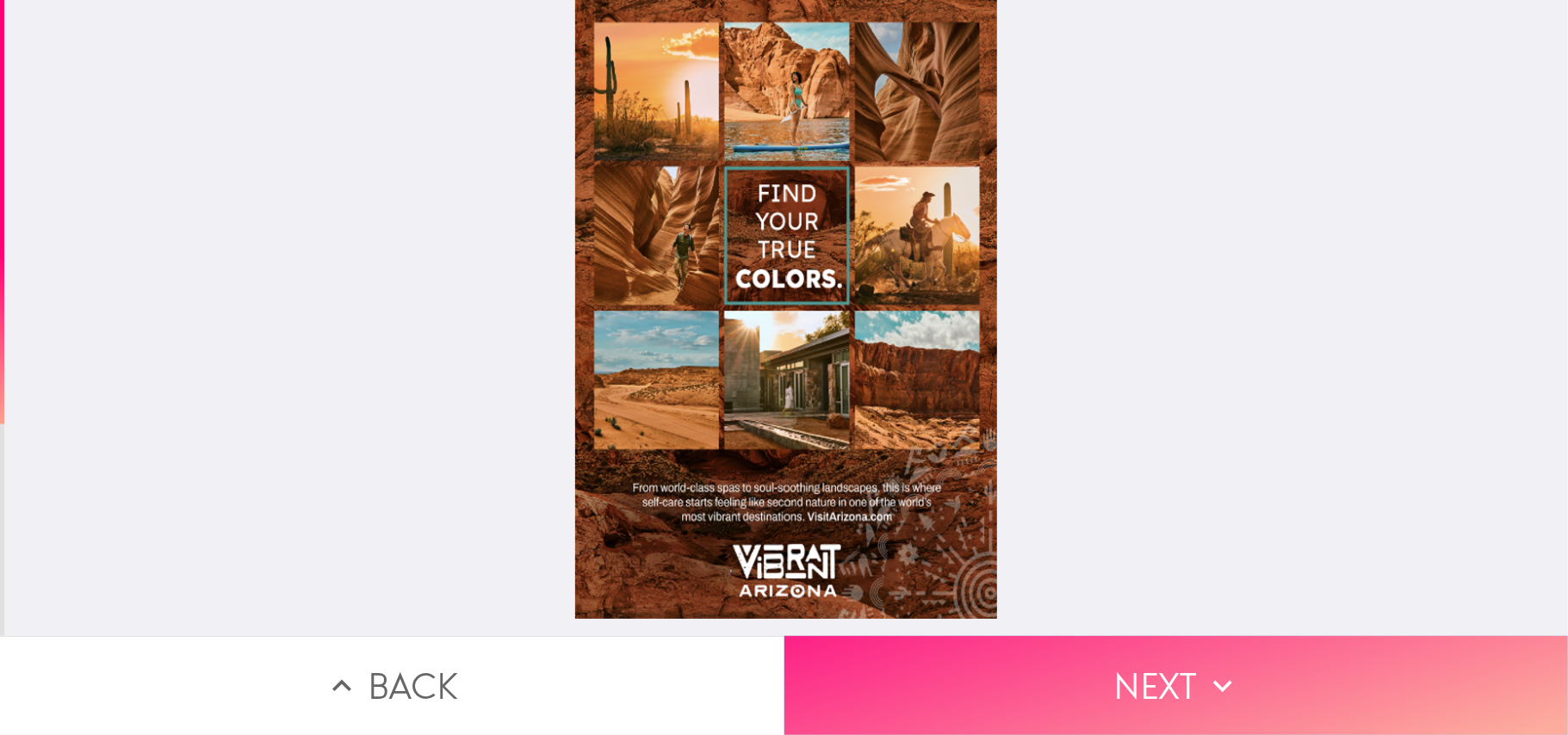
click at [1133, 551] on button "Next" at bounding box center [1176, 685] width 784 height 99
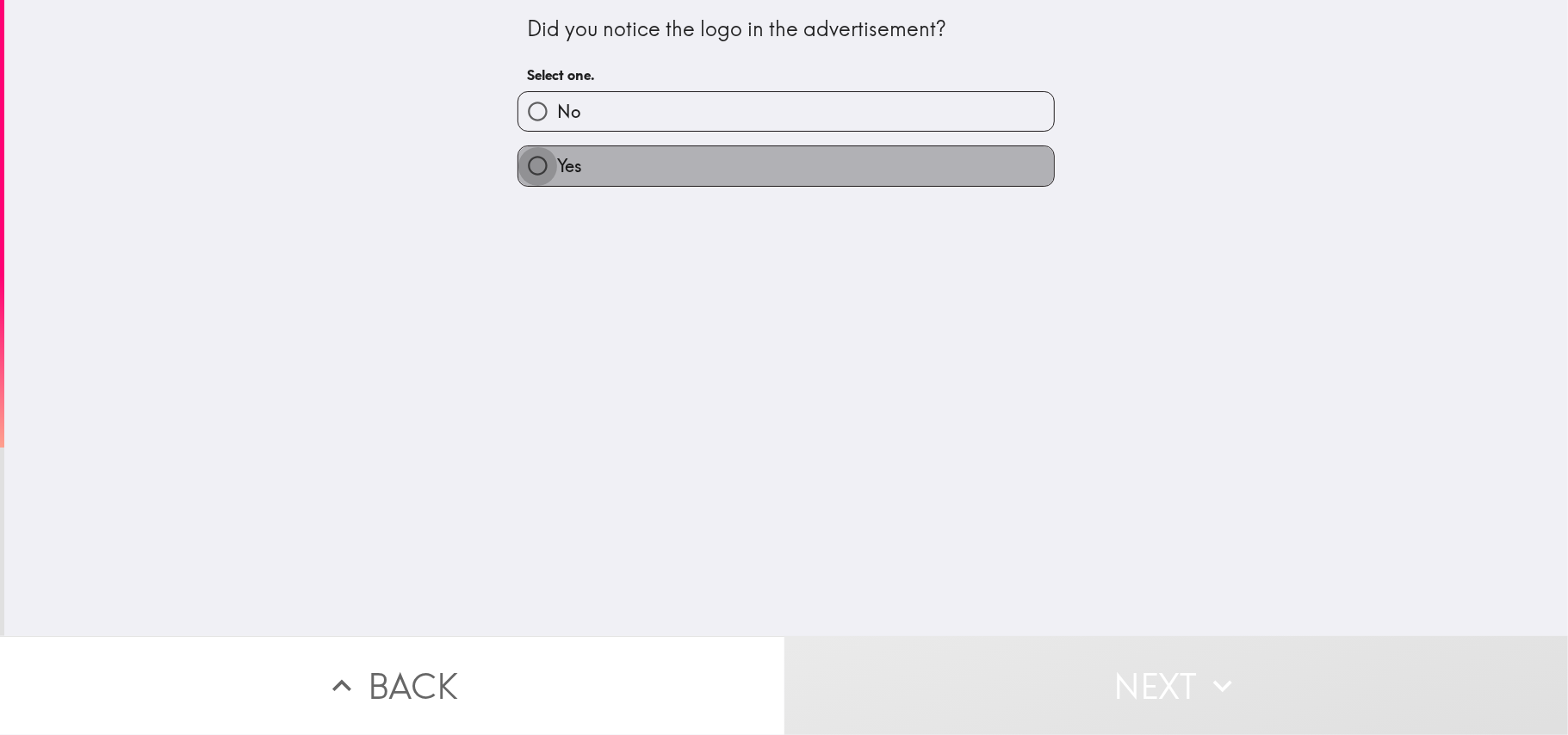
click at [532, 176] on input "Yes" at bounding box center [537, 166] width 39 height 39
radio input "true"
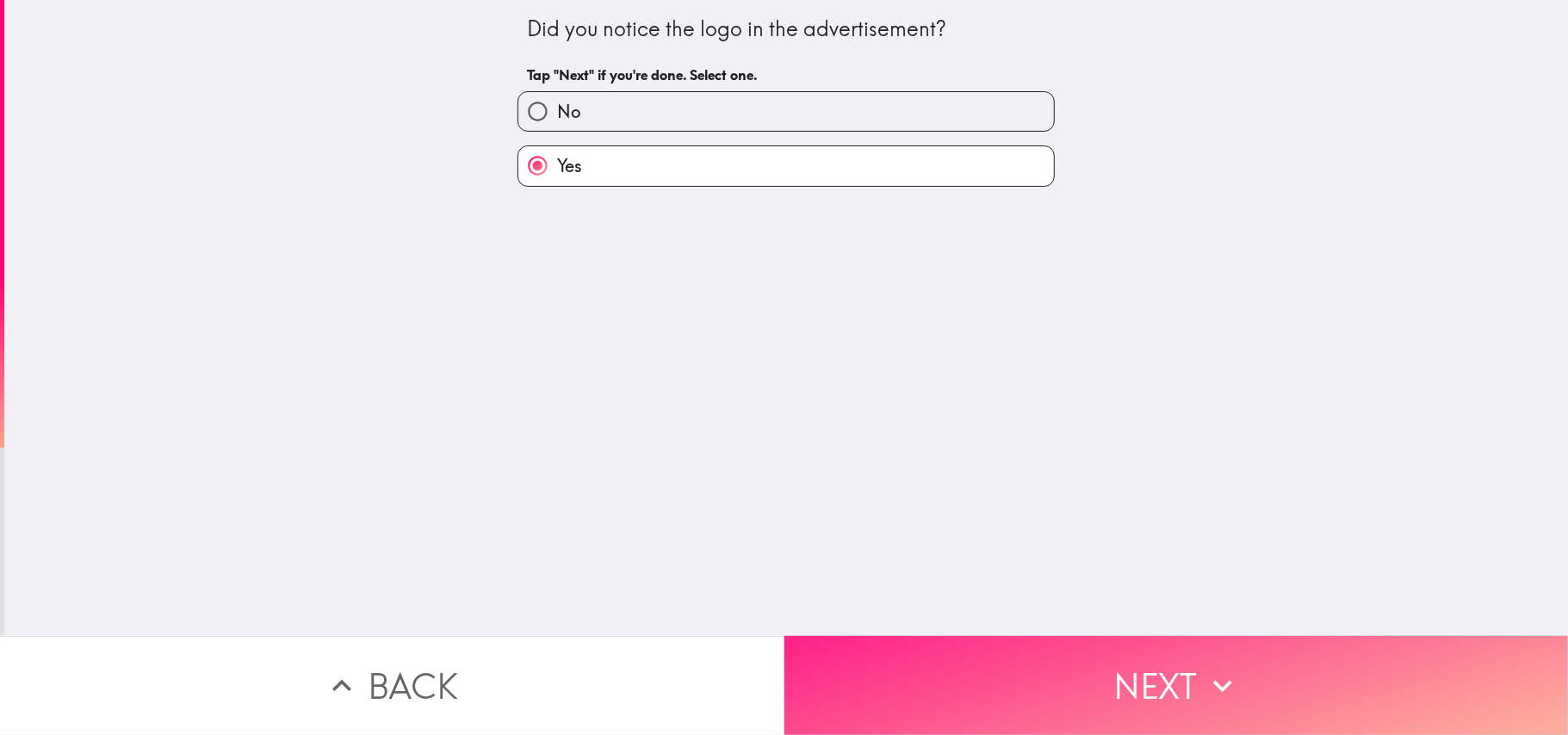
click at [1071, 551] on button "Next" at bounding box center [1176, 685] width 784 height 99
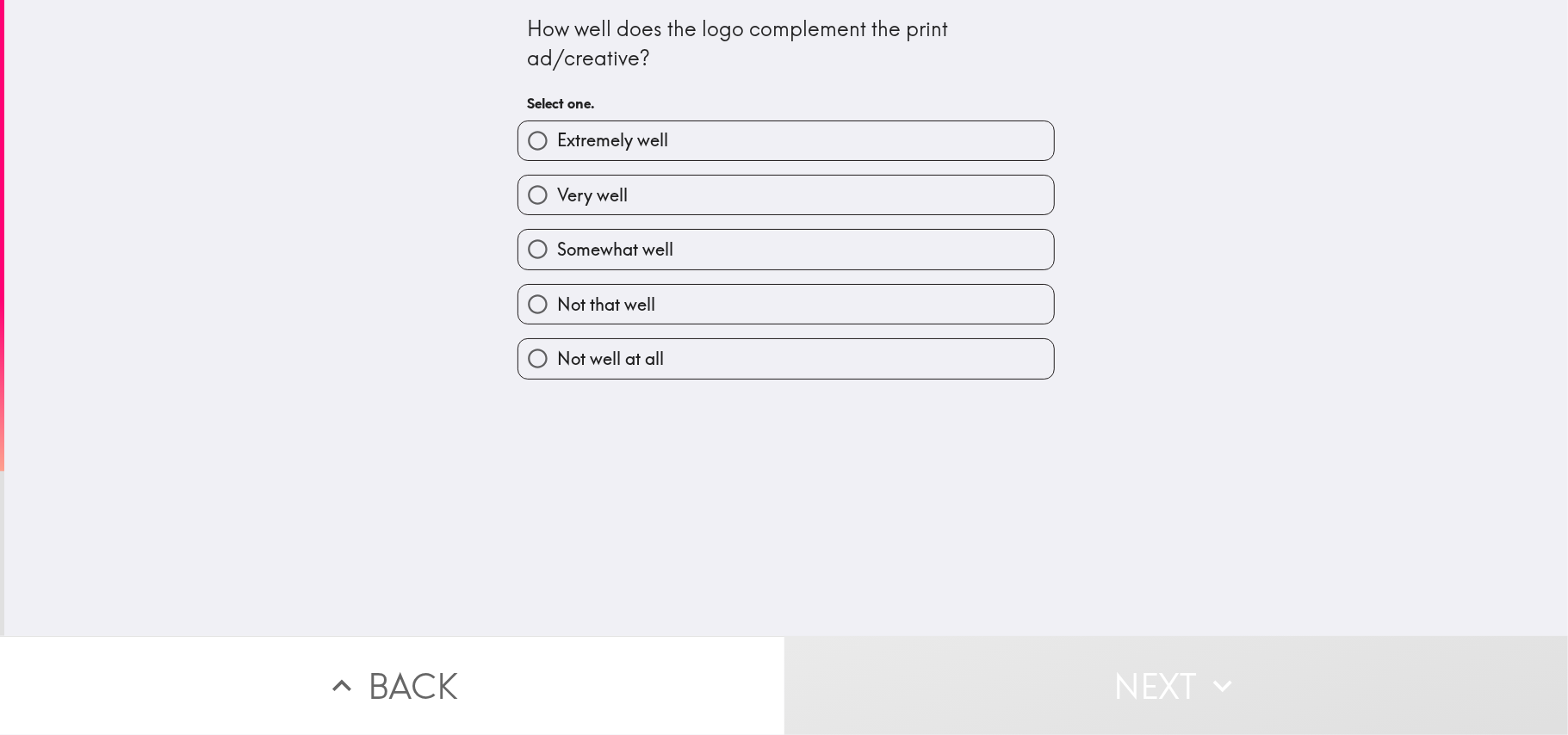
click at [602, 207] on span "Very well" at bounding box center [592, 196] width 71 height 24
click at [557, 207] on input "Very well" at bounding box center [537, 195] width 39 height 39
radio input "true"
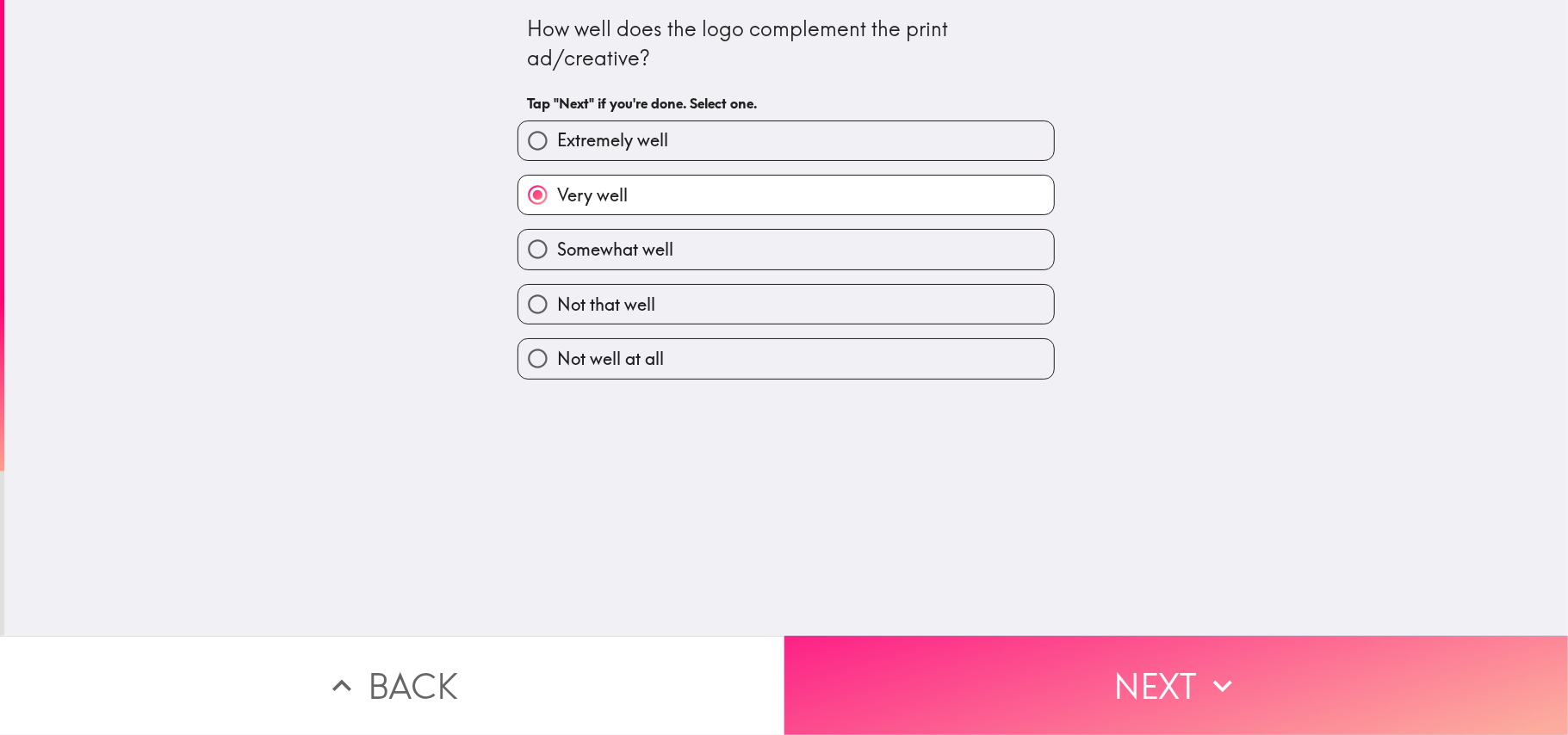
click at [1013, 551] on button "Next" at bounding box center [1176, 685] width 784 height 99
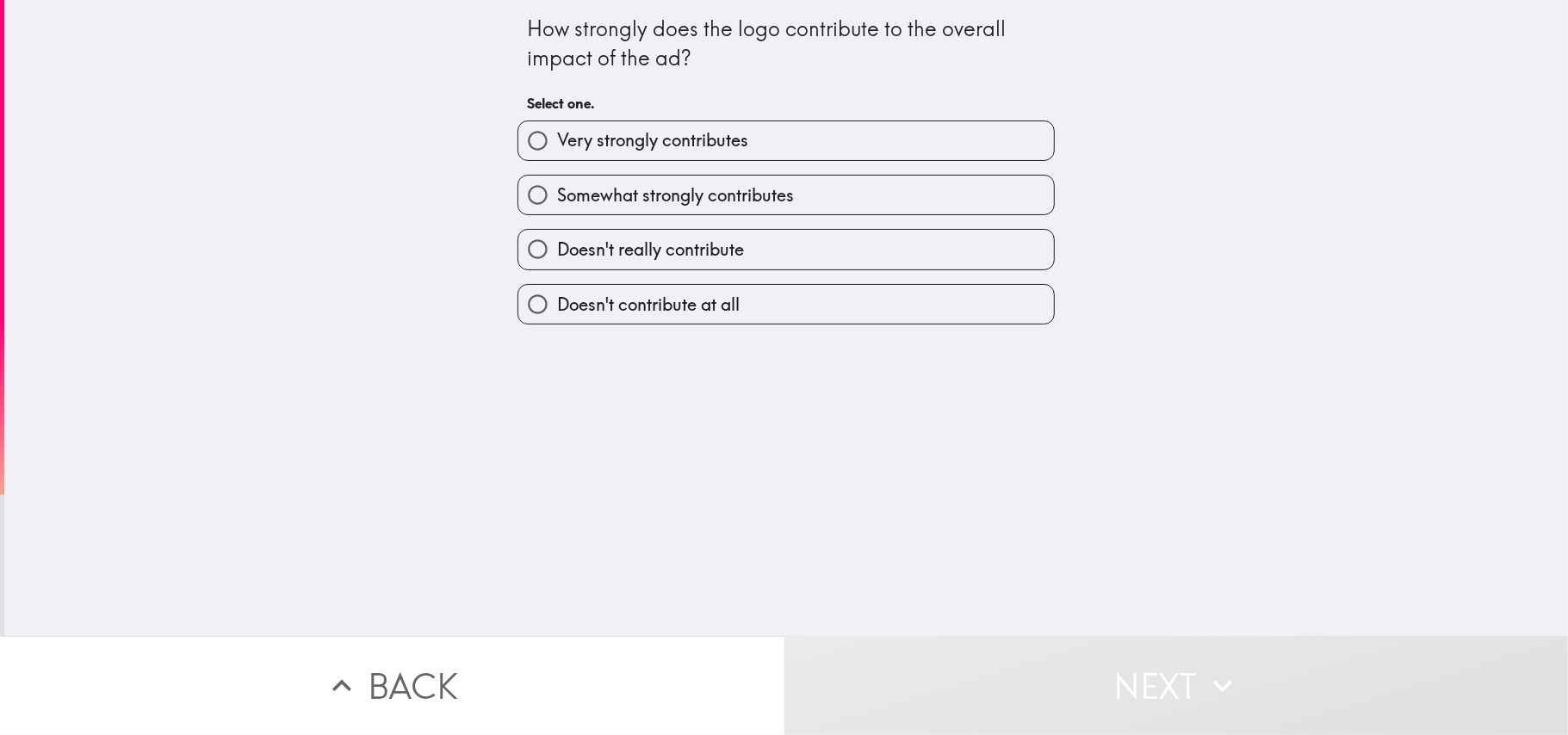
click at [594, 247] on span "Doesn't really contribute" at bounding box center [650, 250] width 187 height 24
click at [557, 247] on input "Doesn't really contribute" at bounding box center [537, 249] width 39 height 39
radio input "true"
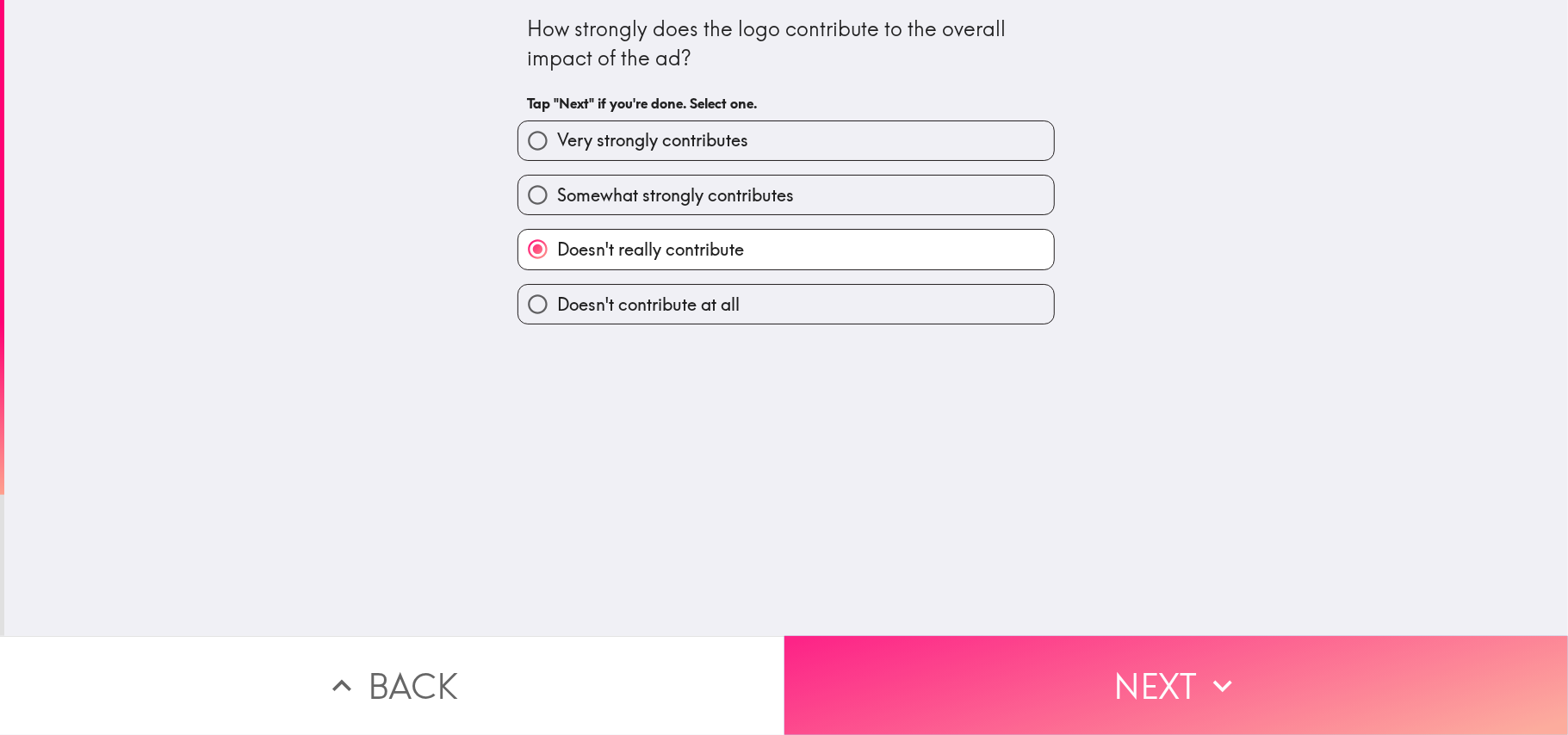
click at [968, 551] on button "Next" at bounding box center [1176, 685] width 784 height 99
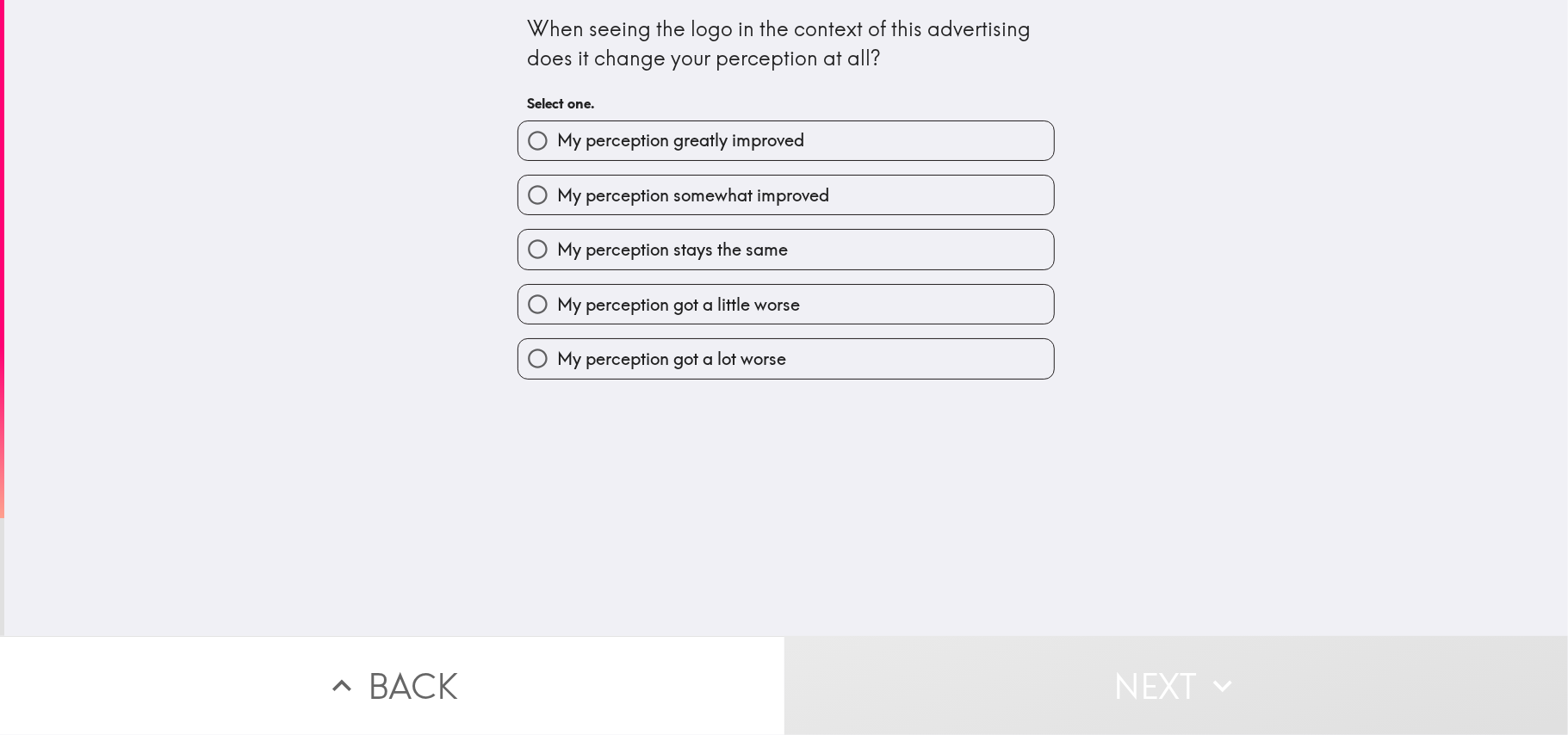
click at [686, 250] on span "My perception stays the same" at bounding box center [672, 250] width 231 height 24
click at [557, 250] on input "My perception stays the same" at bounding box center [537, 249] width 39 height 39
radio input "true"
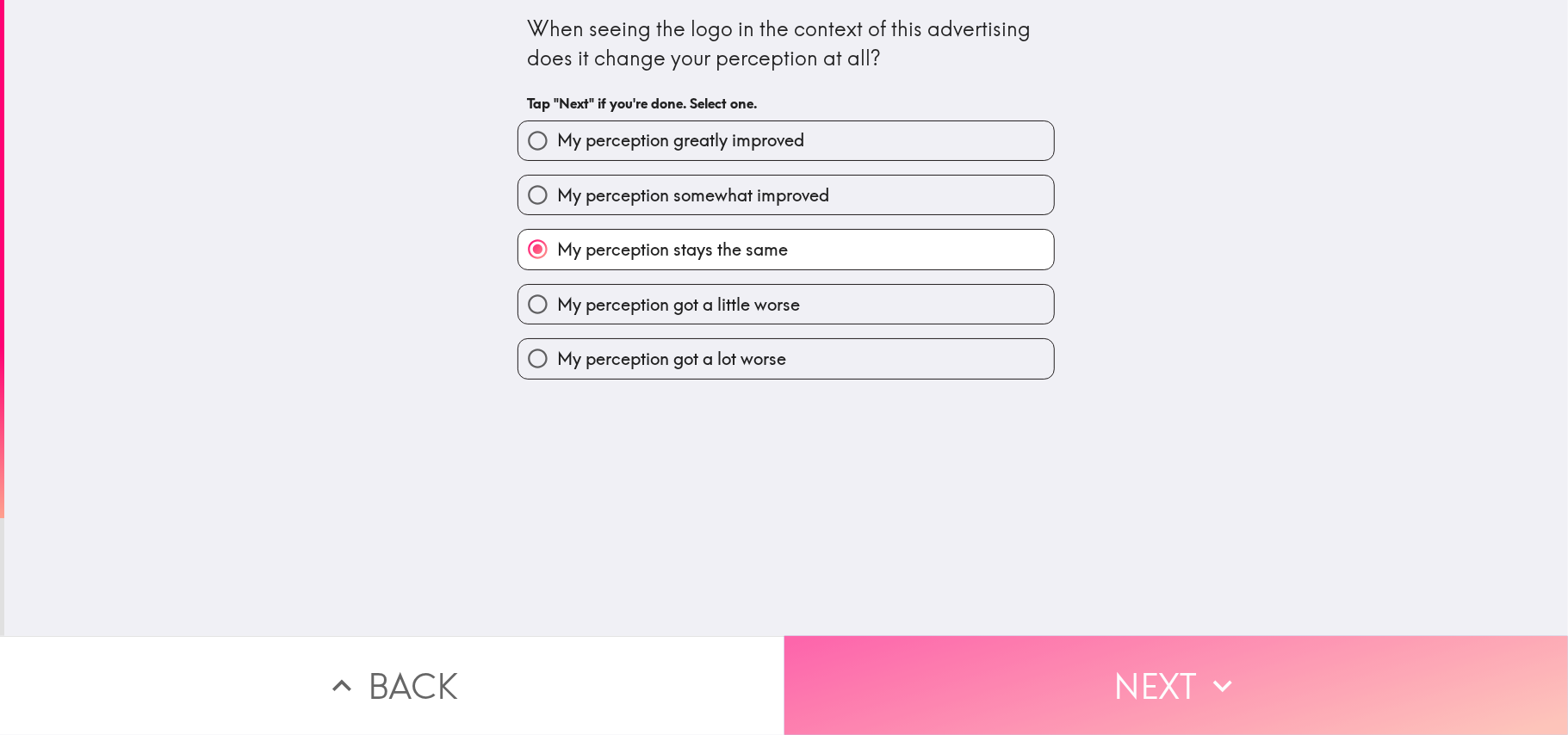
click at [1023, 551] on button "Next" at bounding box center [1176, 685] width 784 height 99
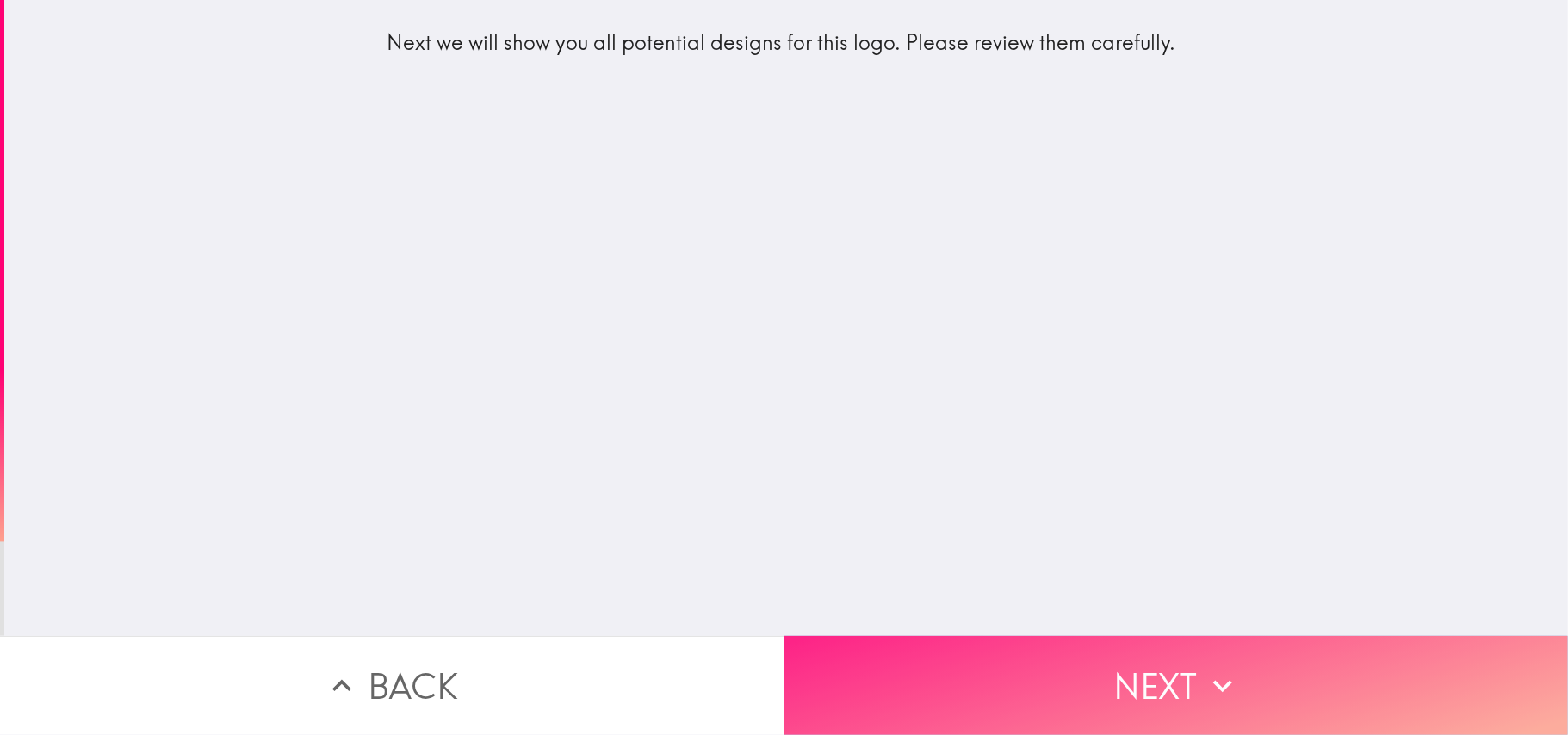
click at [1048, 551] on button "Next" at bounding box center [1176, 685] width 784 height 99
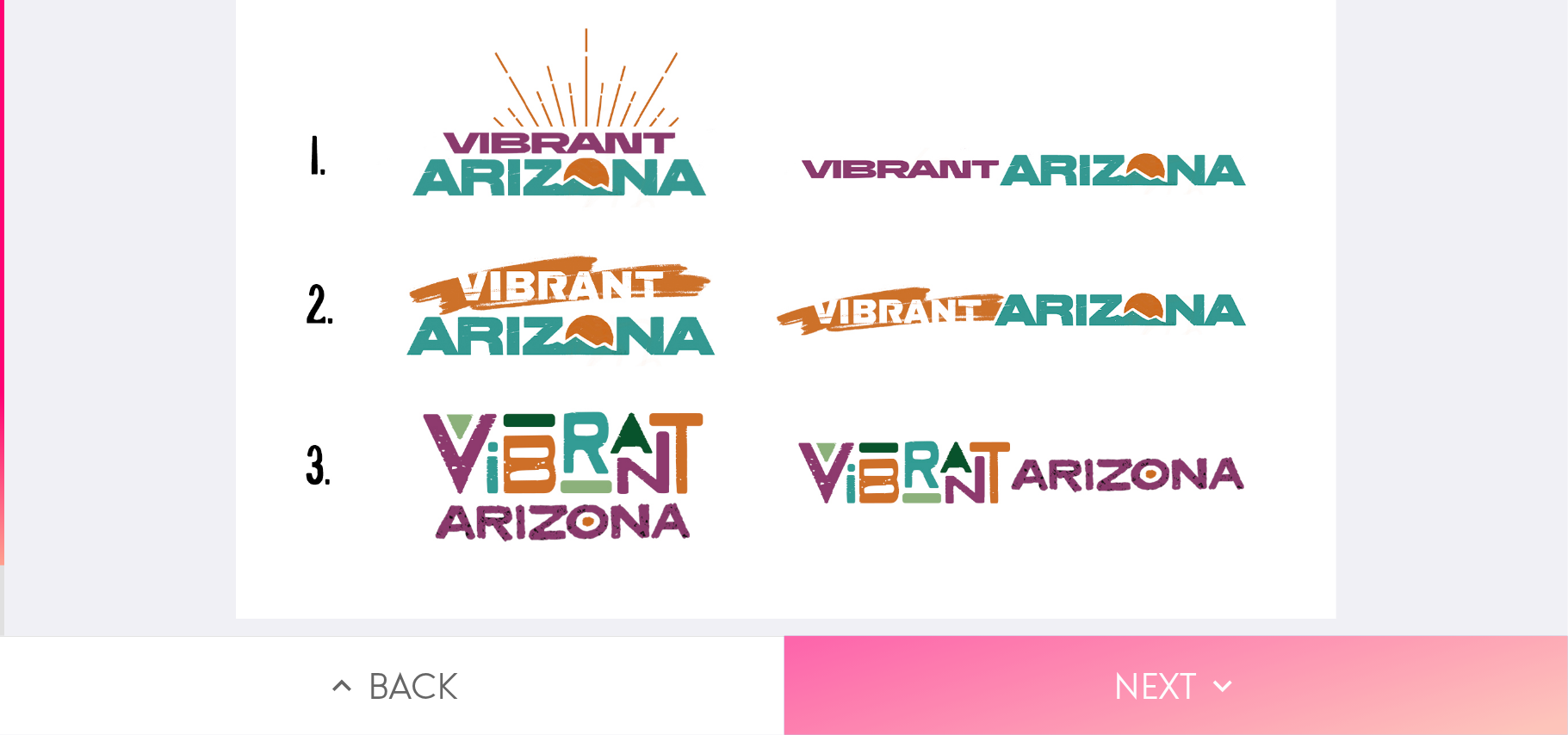
click at [1127, 551] on button "Next" at bounding box center [1176, 685] width 784 height 99
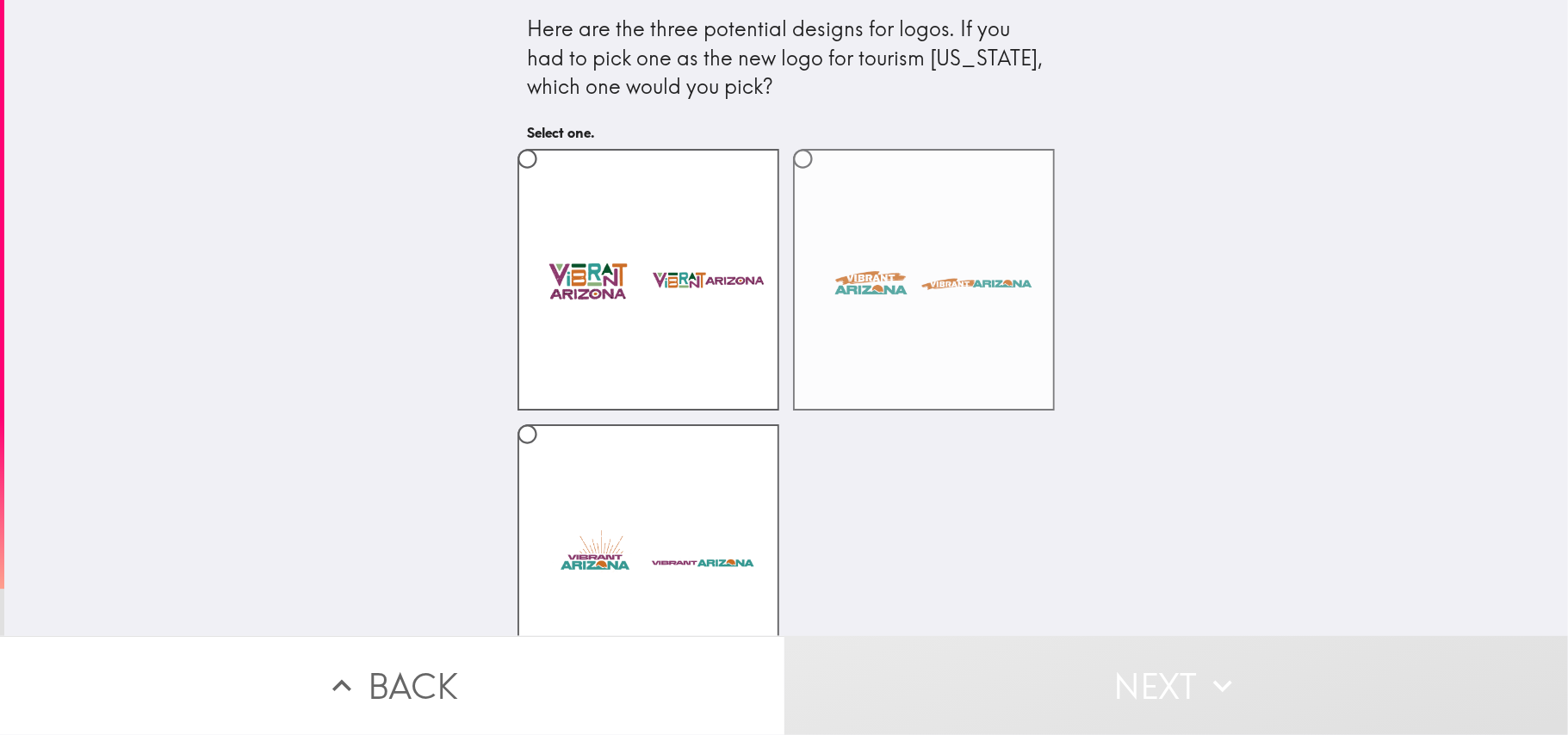
click at [868, 240] on label at bounding box center [924, 280] width 262 height 262
click at [822, 178] on input "radio" at bounding box center [802, 159] width 39 height 39
radio input "true"
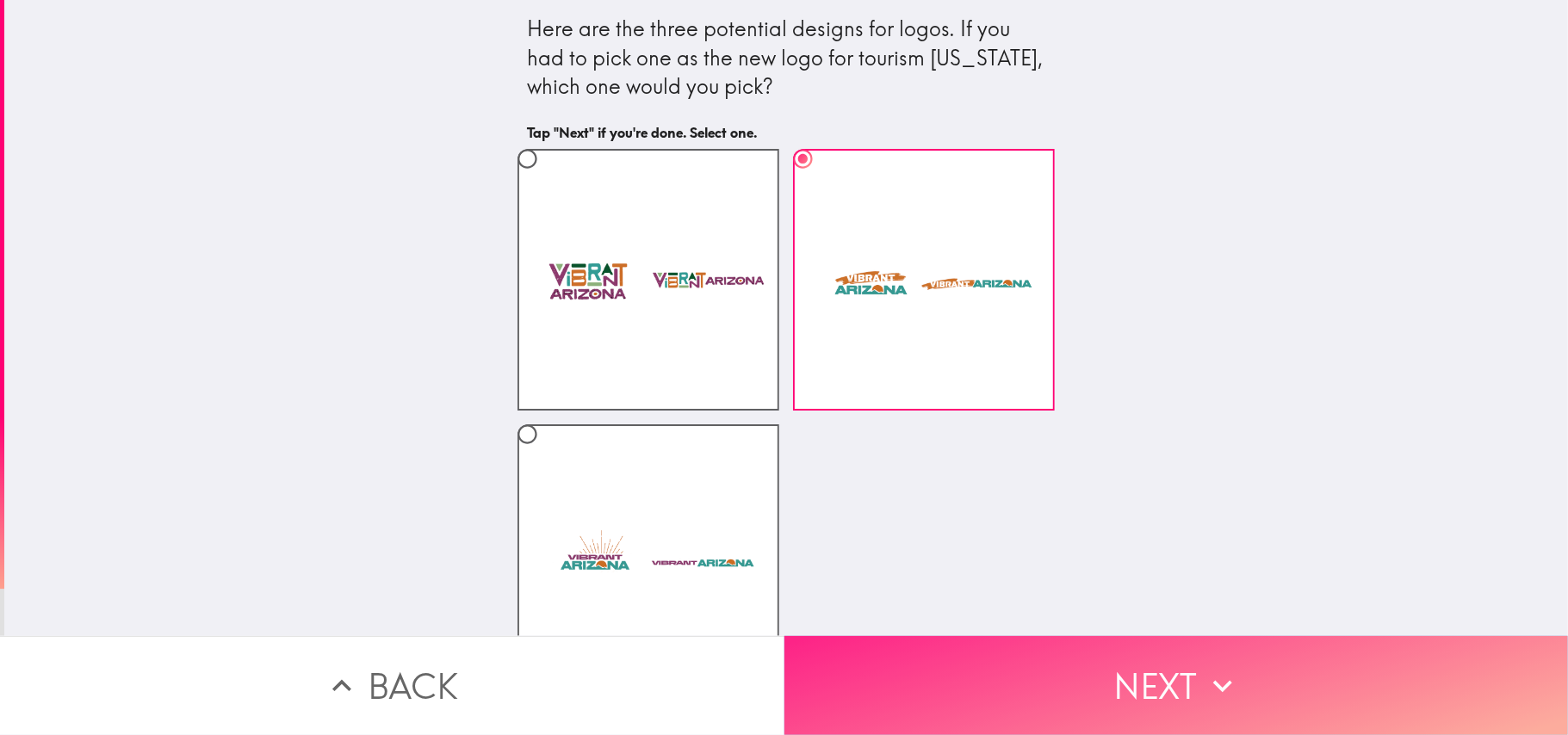
click at [1014, 551] on button "Next" at bounding box center [1176, 685] width 784 height 99
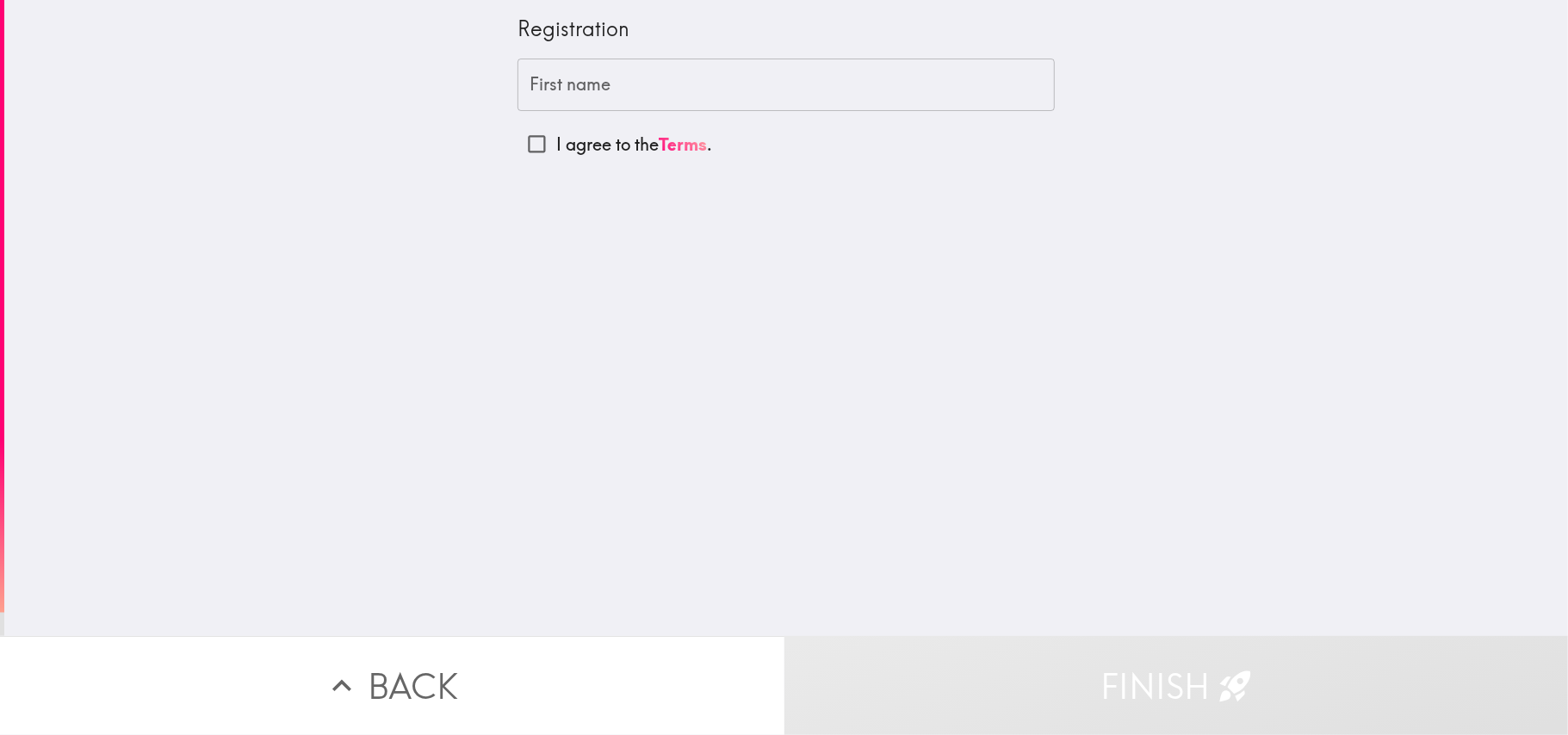
click at [648, 86] on input "First name" at bounding box center [786, 85] width 537 height 53
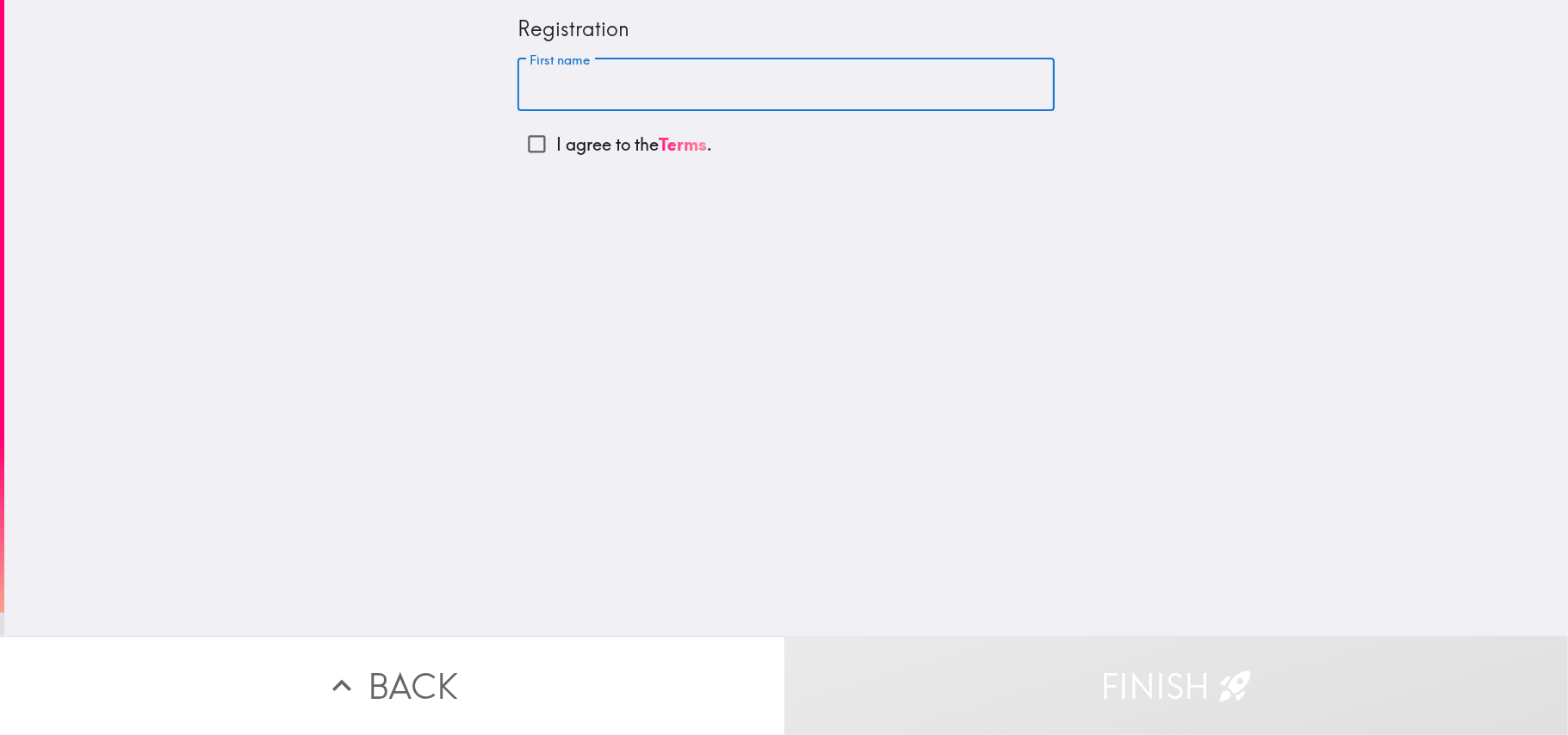
click at [523, 148] on input "I agree to the Terms ." at bounding box center [536, 144] width 39 height 39
checkbox input "true"
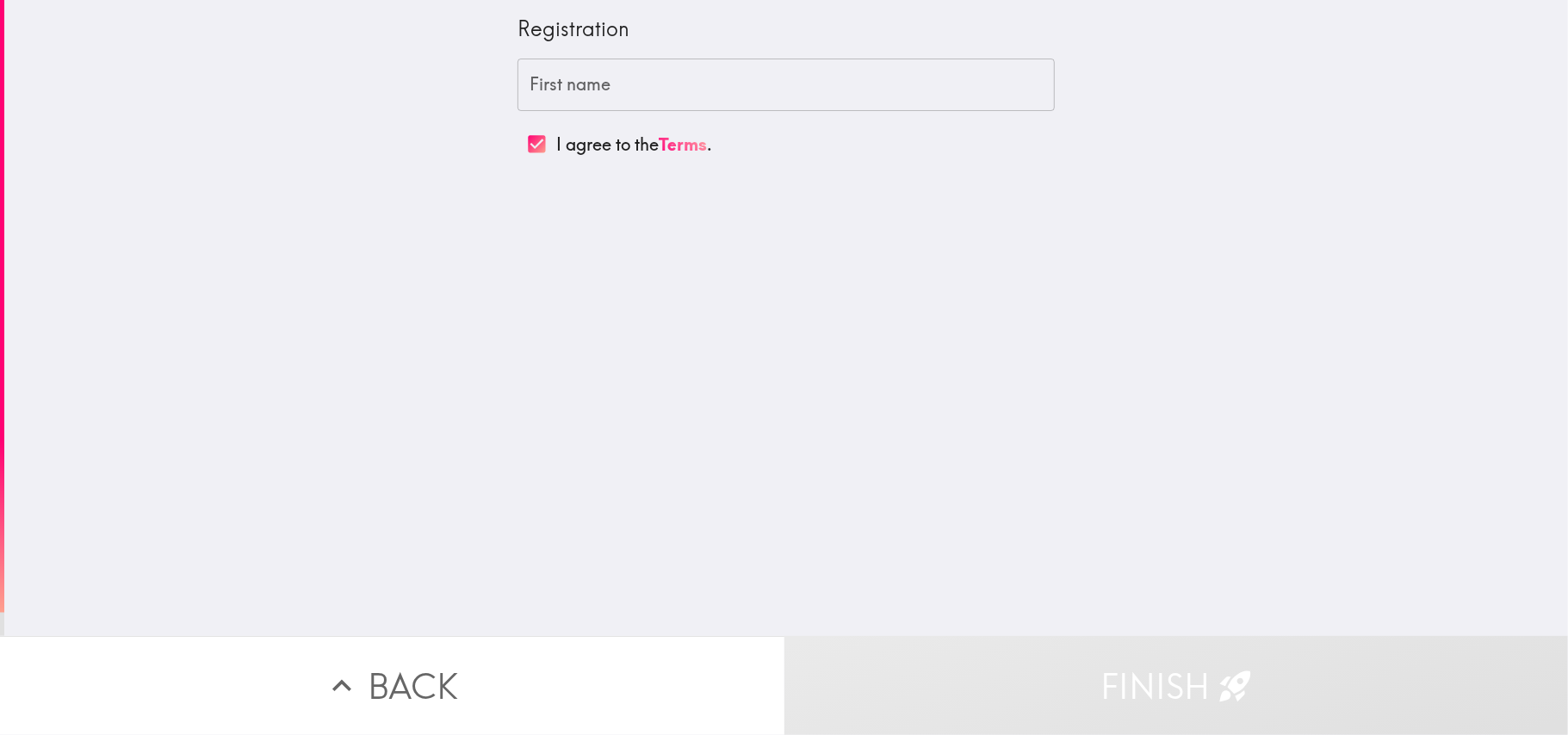
click at [589, 77] on input "First name" at bounding box center [786, 85] width 537 height 53
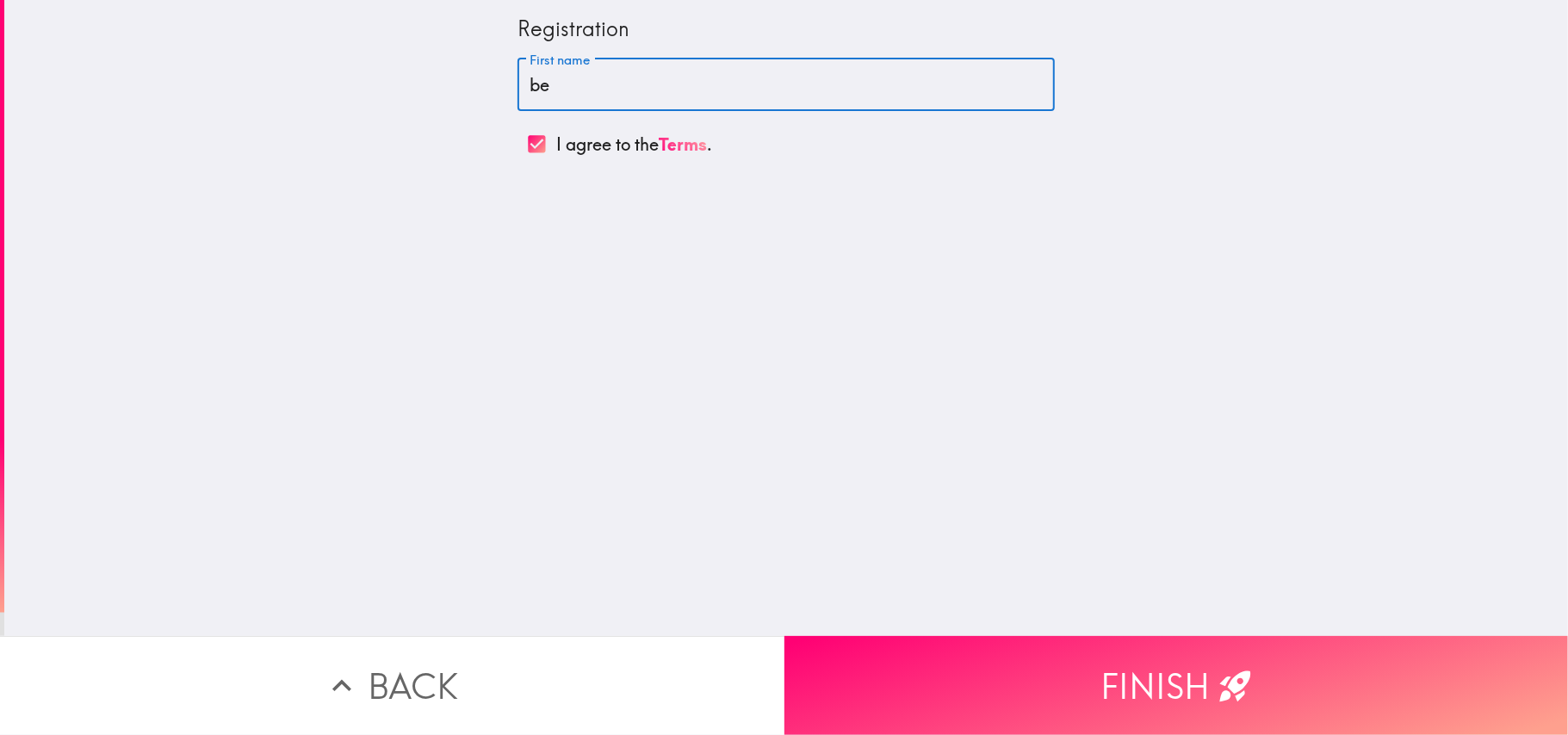
type input "b"
type input "[PERSON_NAME]"
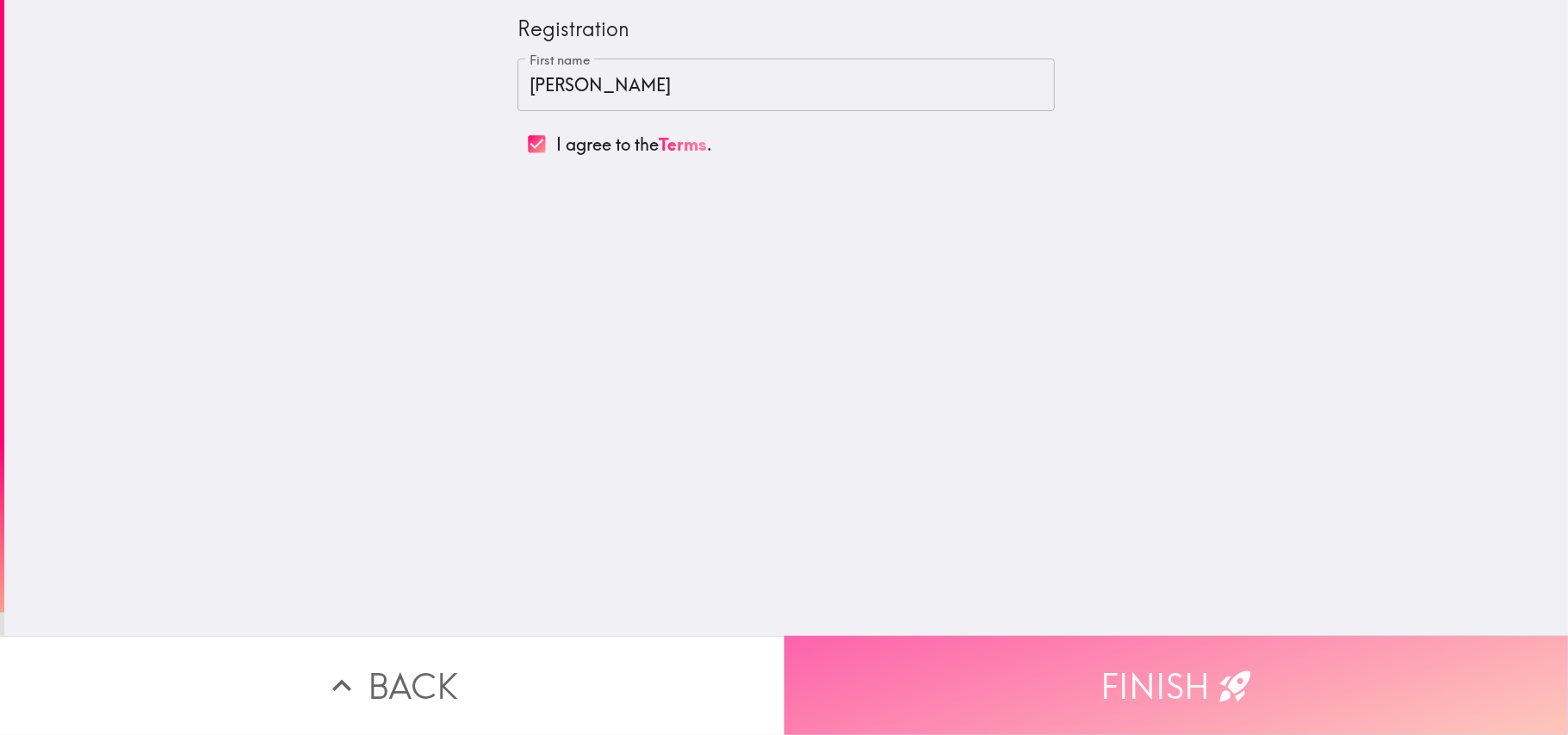
click at [1037, 551] on button "Finish" at bounding box center [1176, 685] width 784 height 99
